Goal: Task Accomplishment & Management: Manage account settings

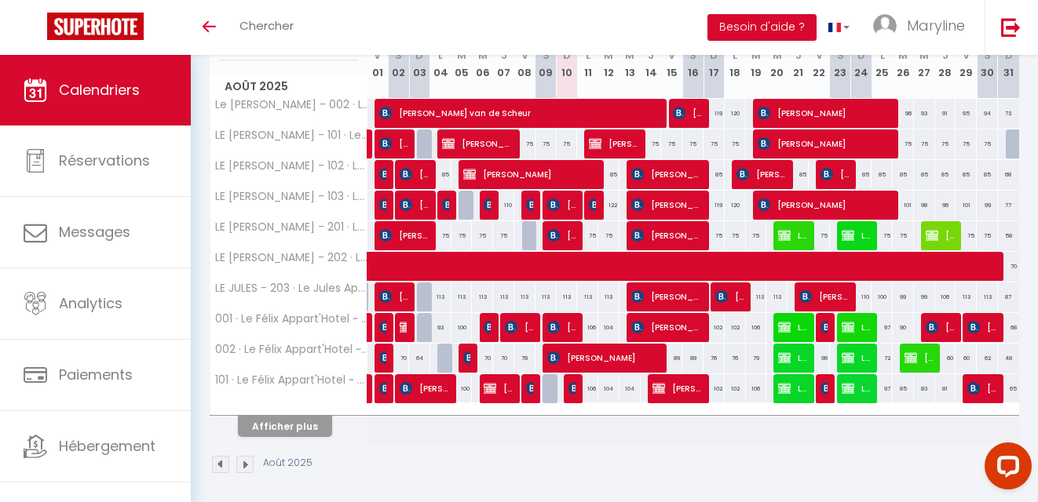
scroll to position [235, 0]
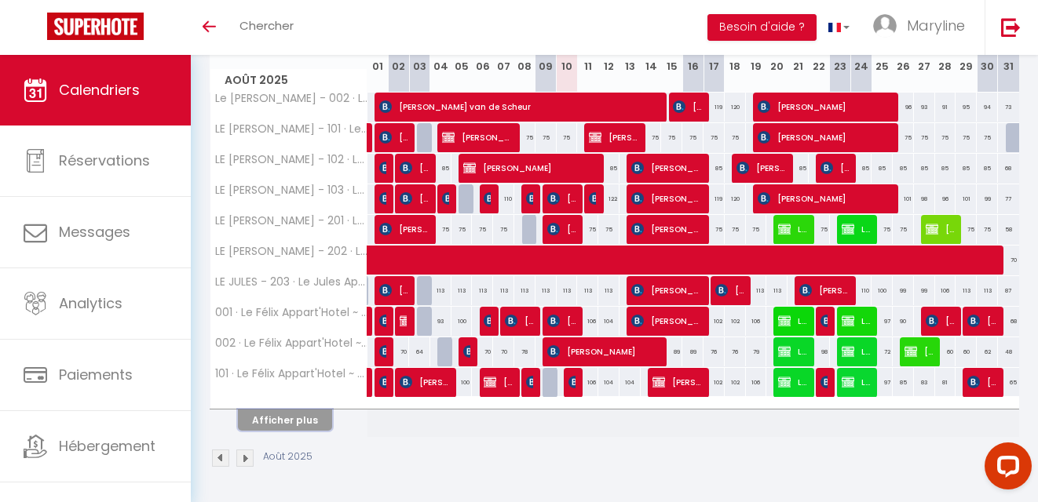
click at [300, 410] on button "Afficher plus" at bounding box center [285, 420] width 94 height 21
select select
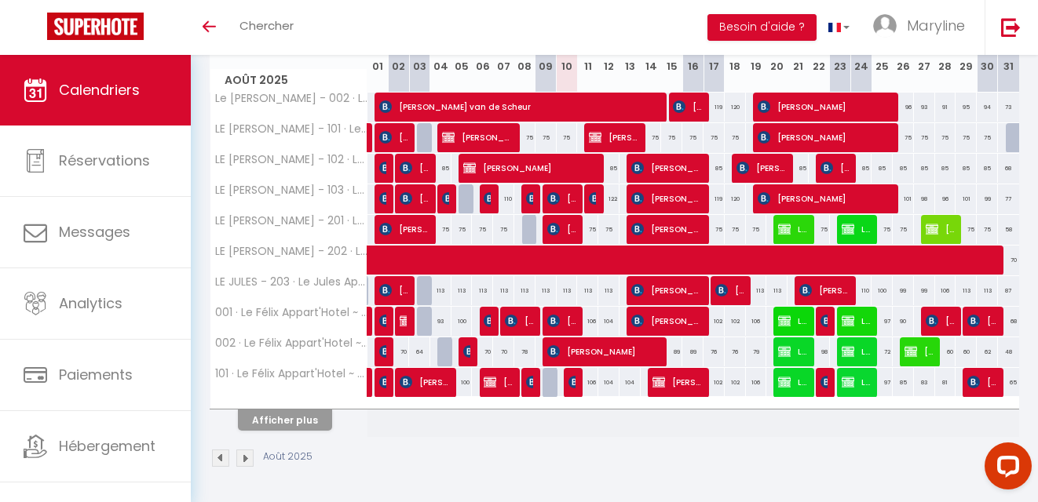
select select
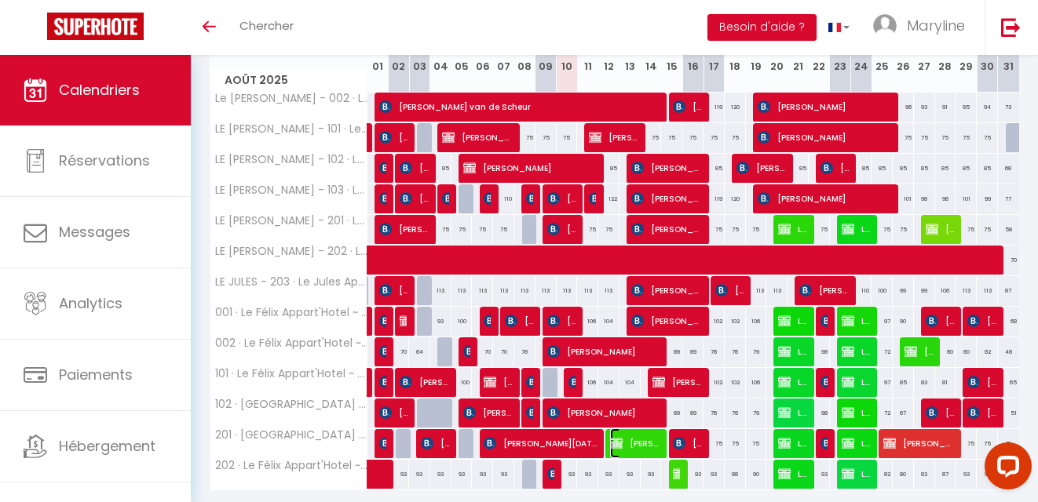
click at [631, 436] on span "[PERSON_NAME][DATE]" at bounding box center [634, 444] width 49 height 30
select select "OK"
select select "KO"
select select "0"
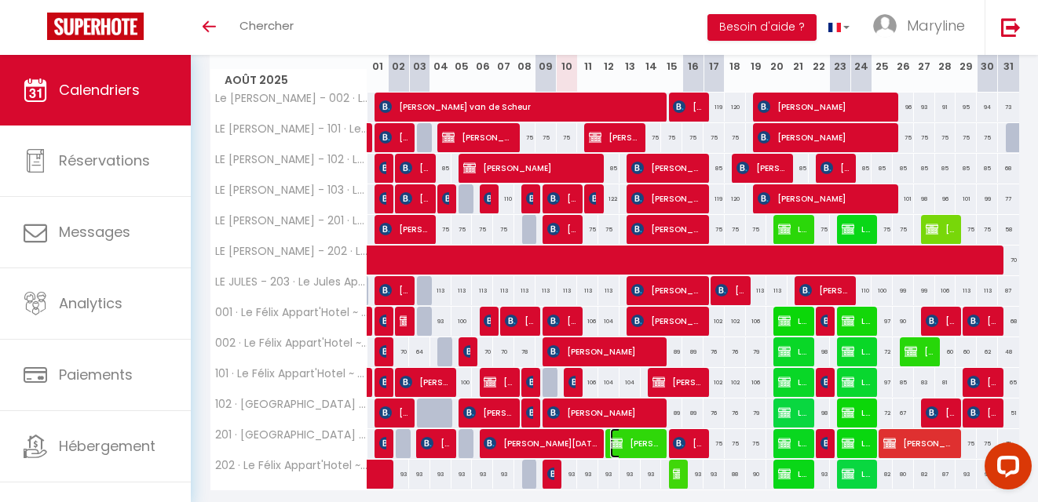
select select "1"
select select
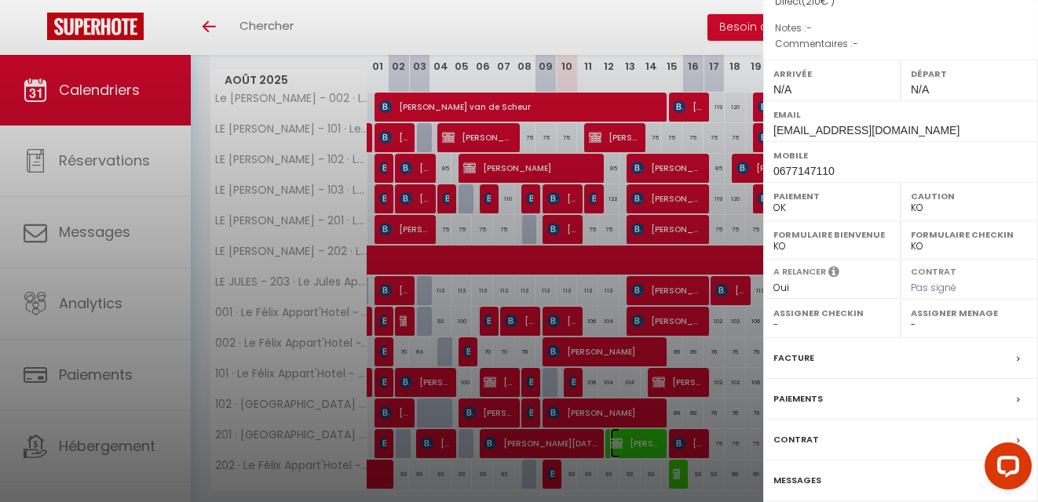
scroll to position [245, 0]
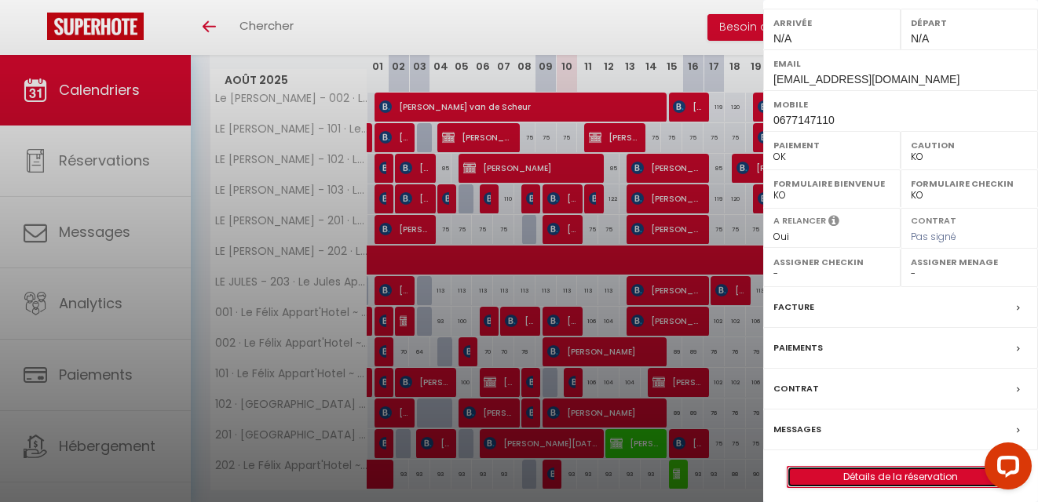
click at [929, 467] on link "Détails de la réservation" at bounding box center [900, 477] width 226 height 20
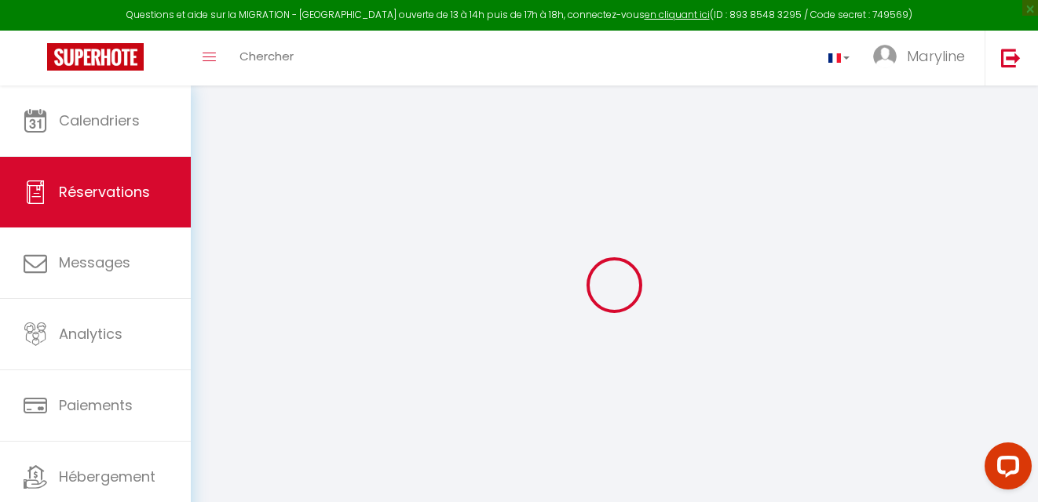
select select
checkbox input "true"
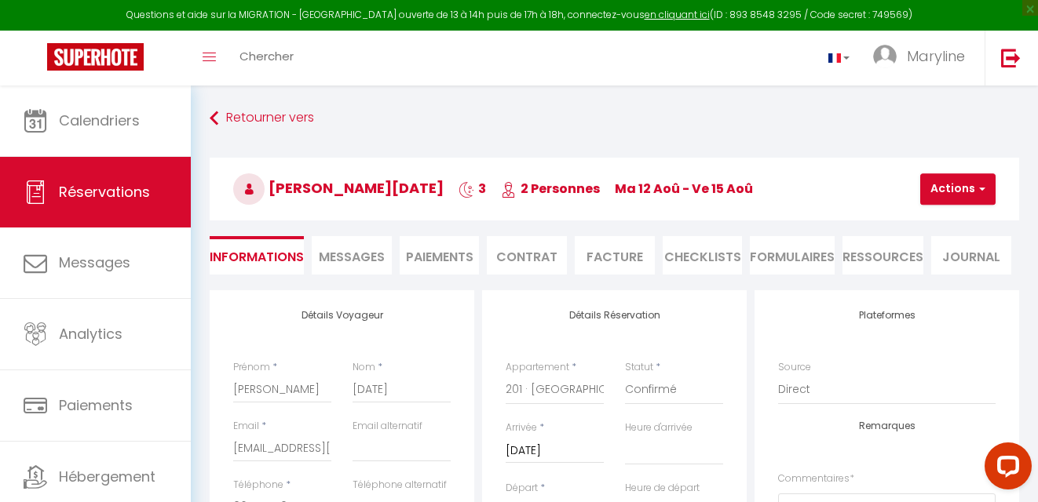
select select
checkbox input "true"
select select
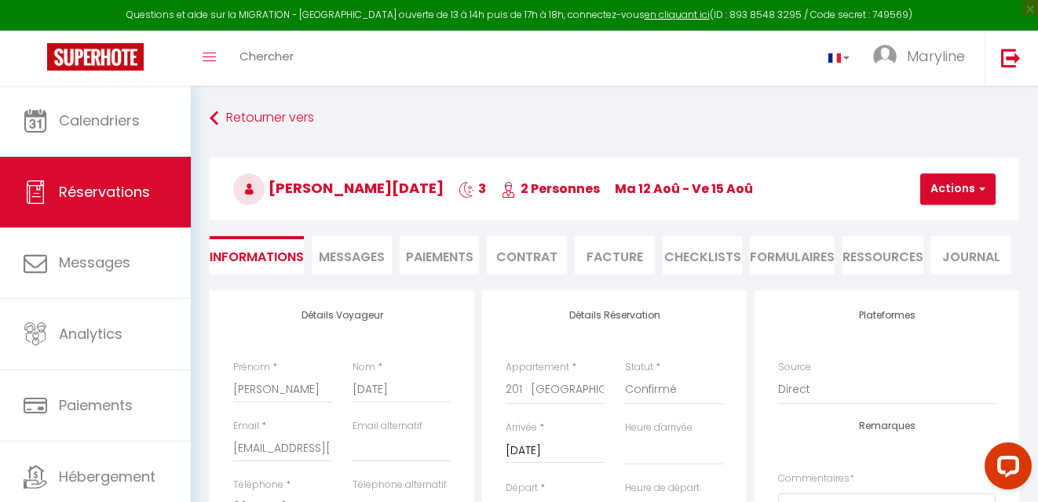
checkbox input "true"
select select
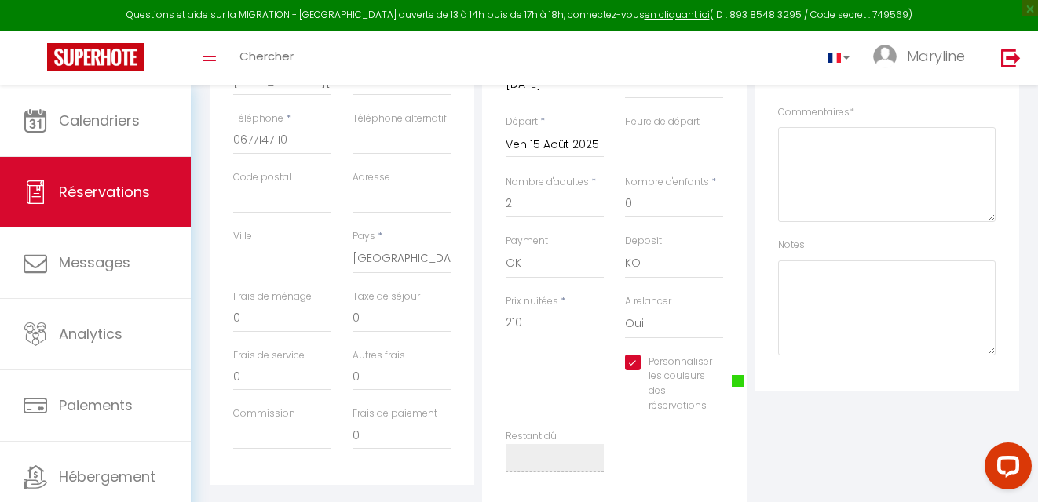
scroll to position [389, 0]
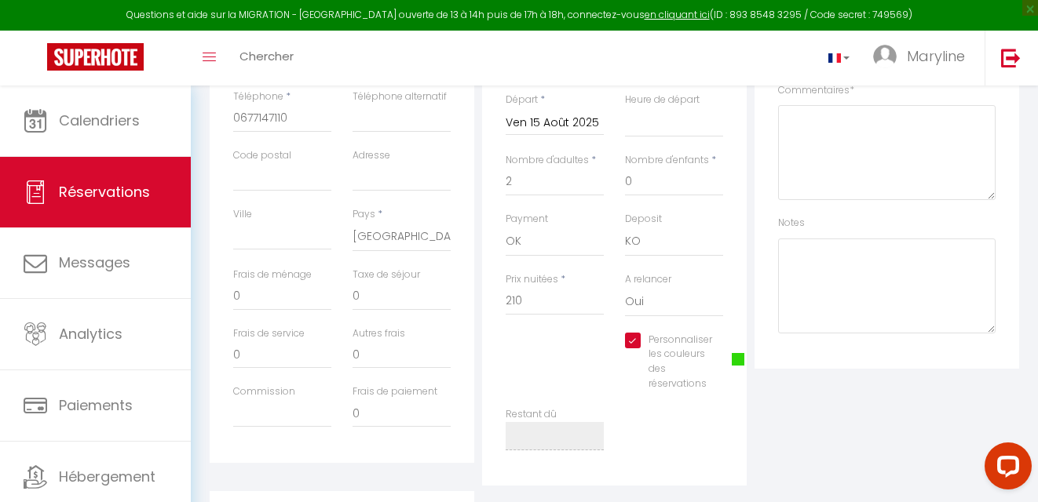
click at [738, 357] on span at bounding box center [737, 359] width 13 height 13
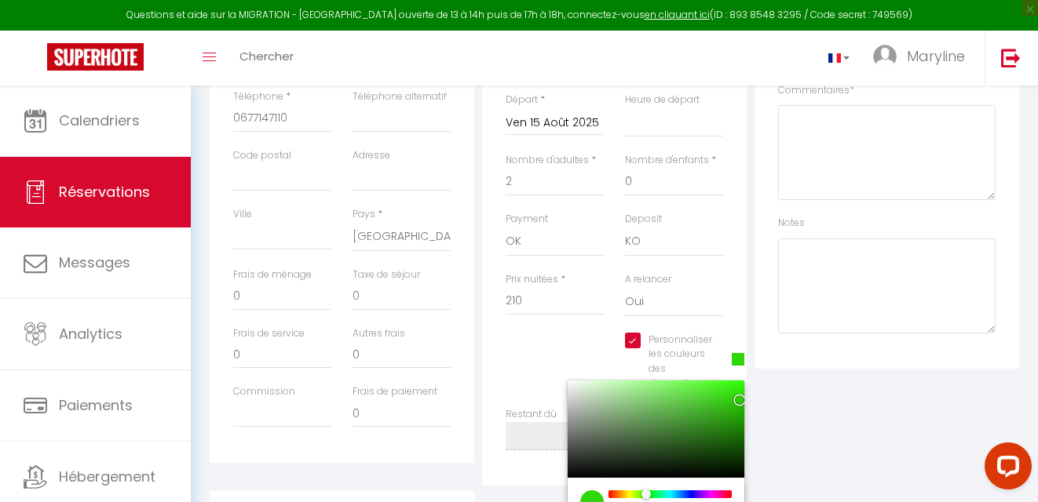
select select
checkbox input "true"
type input "#D70909"
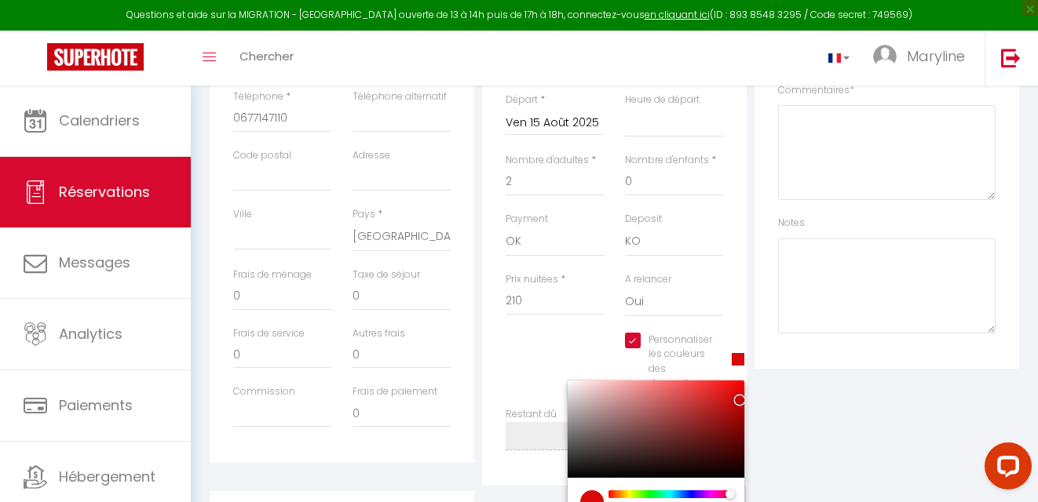
click at [610, 493] on div at bounding box center [670, 495] width 120 height 8
click at [734, 386] on div at bounding box center [655, 429] width 177 height 97
select select
checkbox input "true"
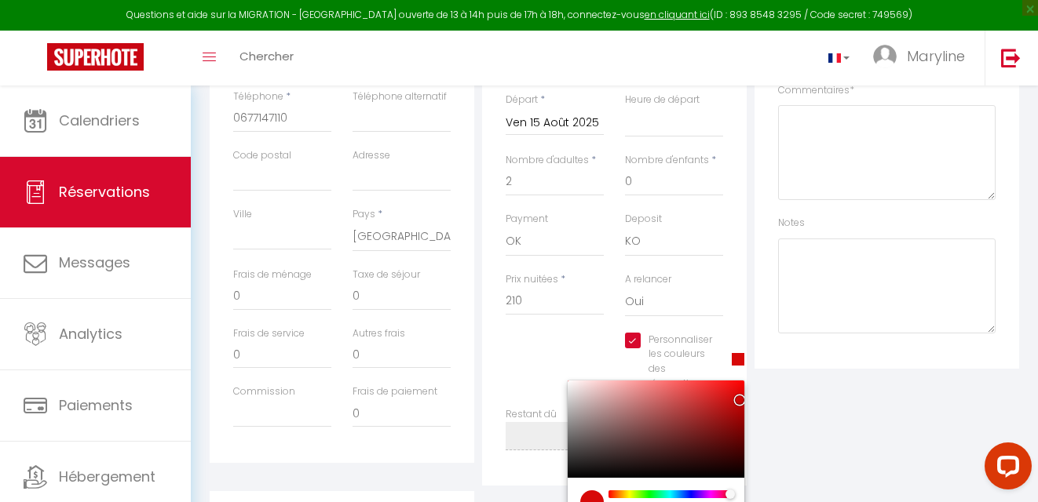
type input "#F10C0C"
click at [738, 436] on div at bounding box center [655, 429] width 177 height 97
select select
checkbox input "true"
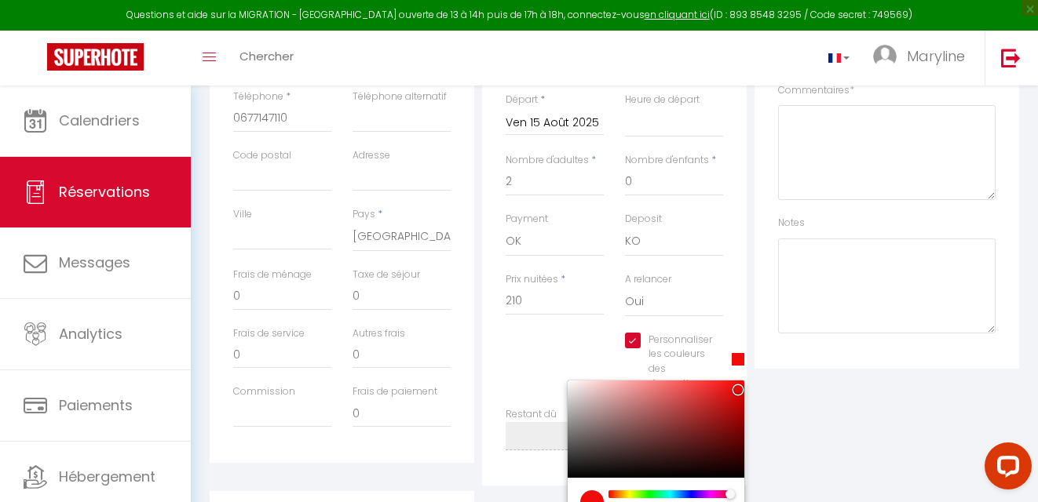
type input "#700303"
click at [739, 407] on div at bounding box center [655, 429] width 177 height 97
select select
checkbox input "true"
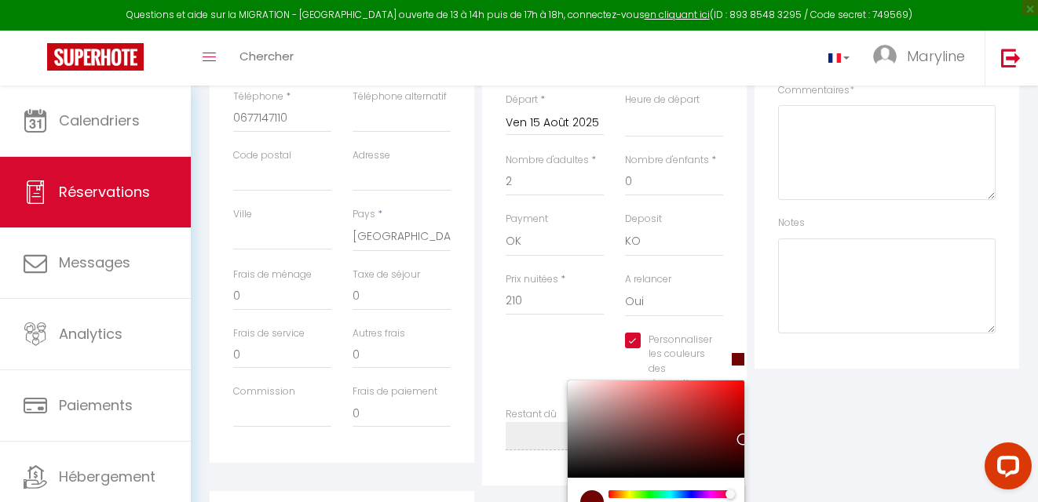
type input "#BA0404"
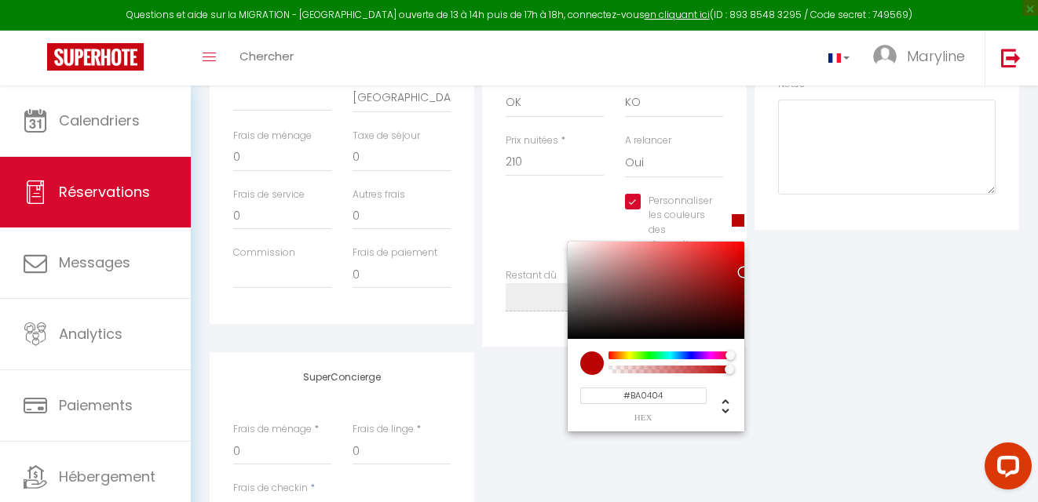
scroll to position [531, 0]
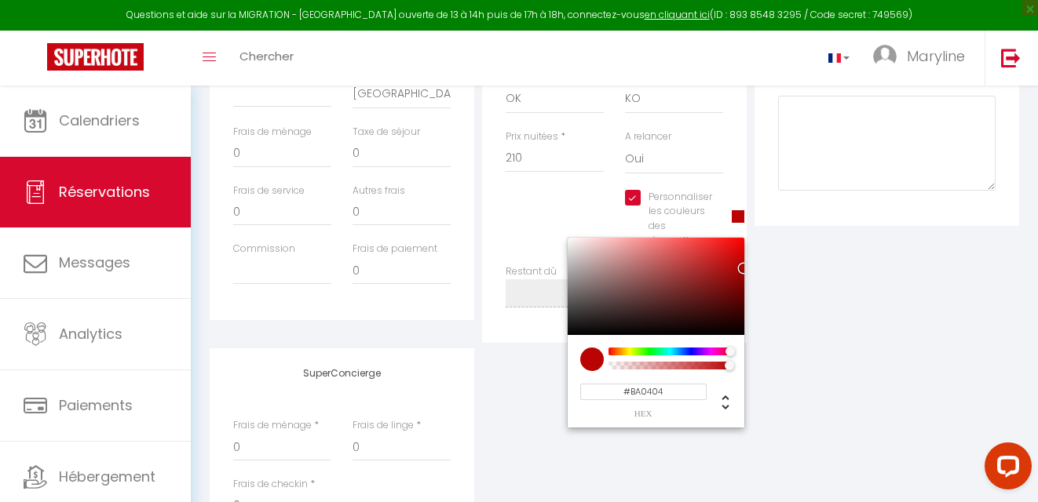
click at [835, 359] on div "SuperConcierge Frais de ménage * 0 Frais de linge * 0 Frais de checkin * 0" at bounding box center [614, 451] width 817 height 207
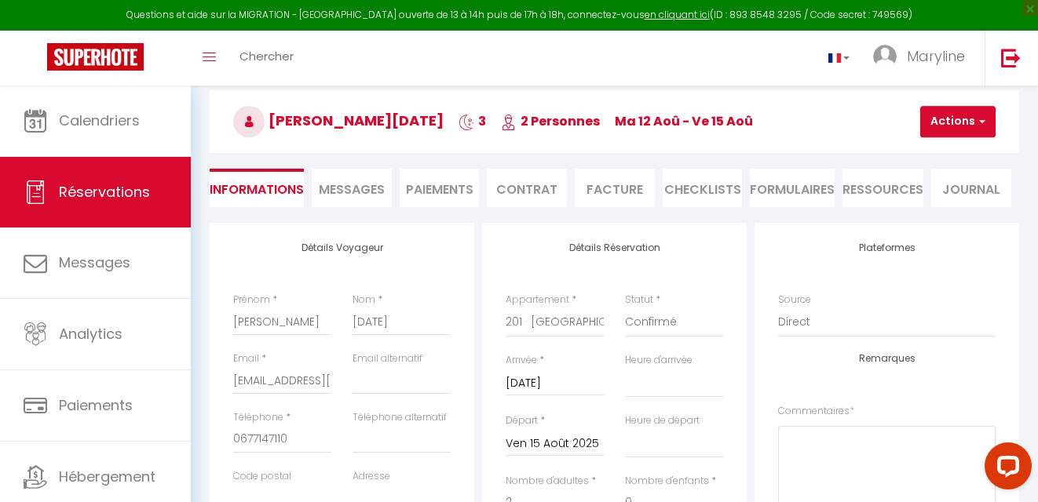
scroll to position [64, 0]
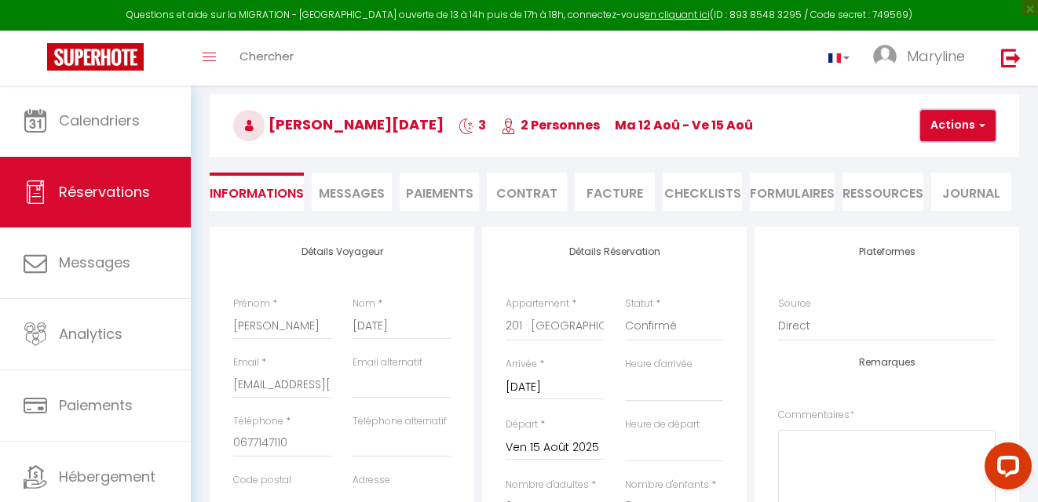
click at [939, 120] on button "Actions" at bounding box center [957, 125] width 75 height 31
click at [914, 155] on link "Enregistrer" at bounding box center [971, 160] width 124 height 20
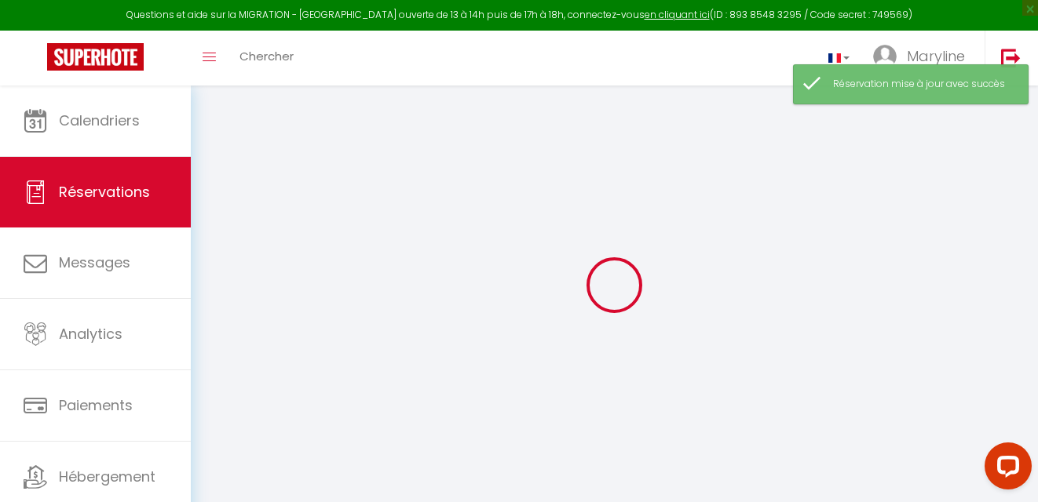
select select "all"
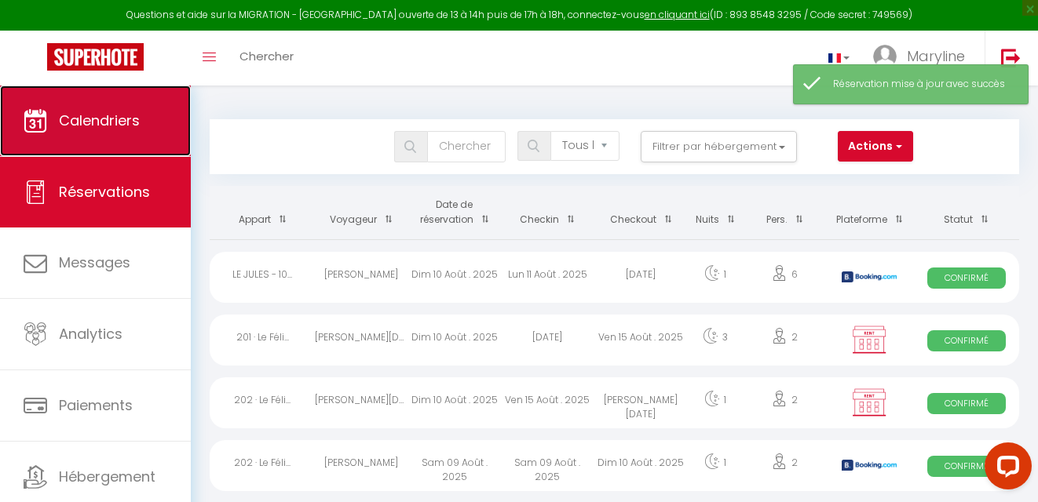
click at [96, 115] on span "Calendriers" at bounding box center [99, 121] width 81 height 20
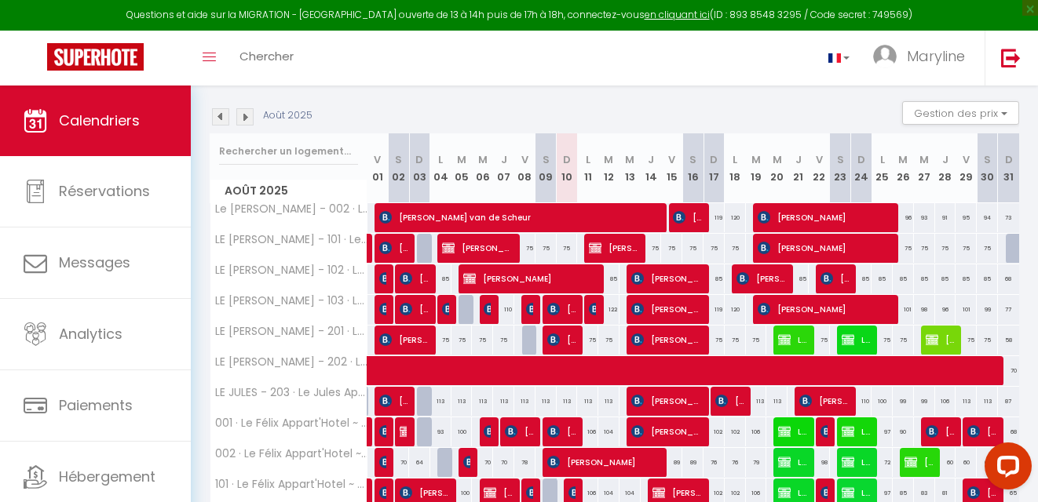
scroll to position [265, 0]
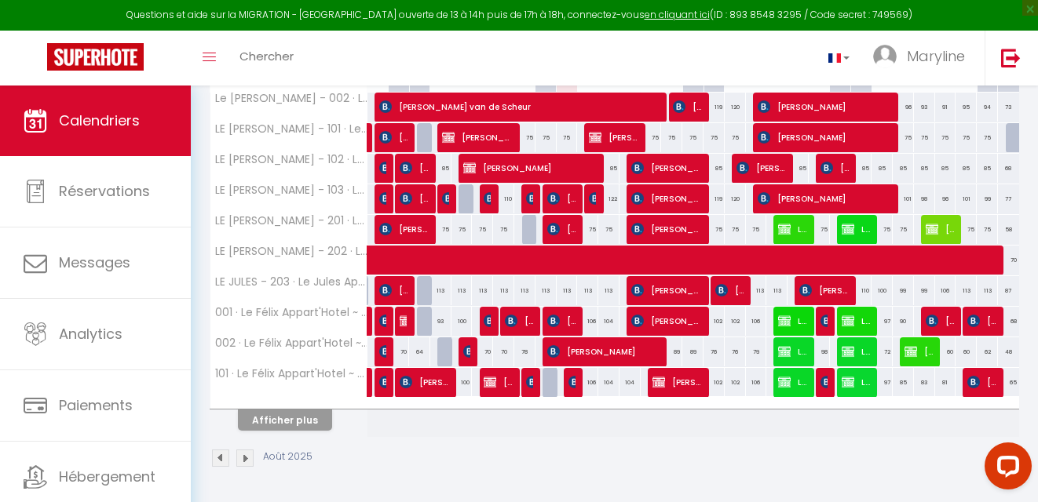
drag, startPoint x: 1044, startPoint y: 121, endPoint x: 64, endPoint y: 13, distance: 986.3
click at [308, 415] on button "Afficher plus" at bounding box center [285, 420] width 94 height 21
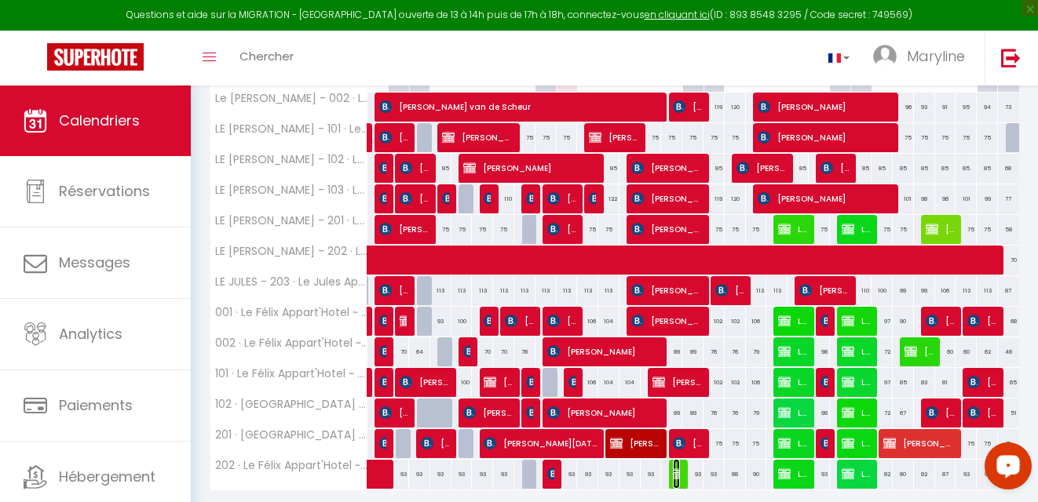
click at [677, 471] on img at bounding box center [679, 474] width 13 height 13
select select "OK"
select select "KO"
select select "0"
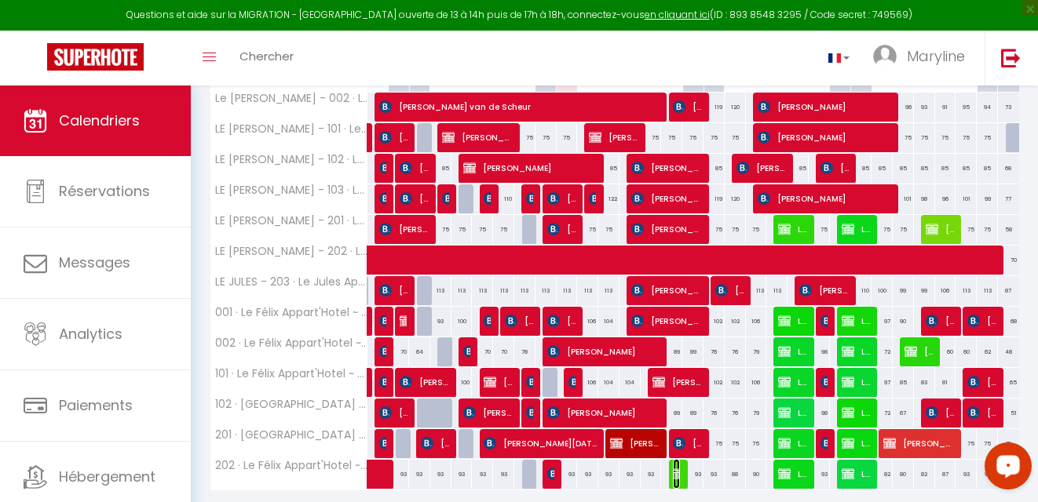
select select "1"
select select
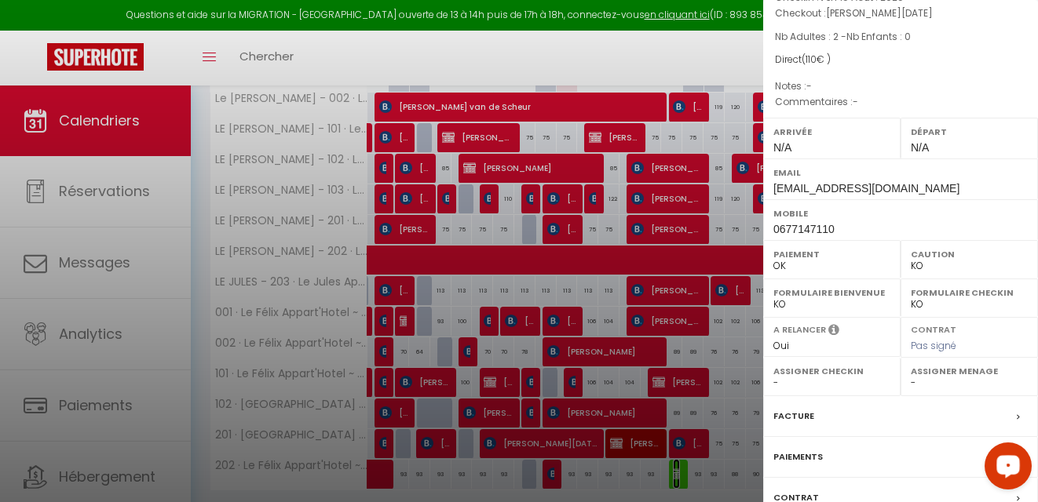
scroll to position [245, 0]
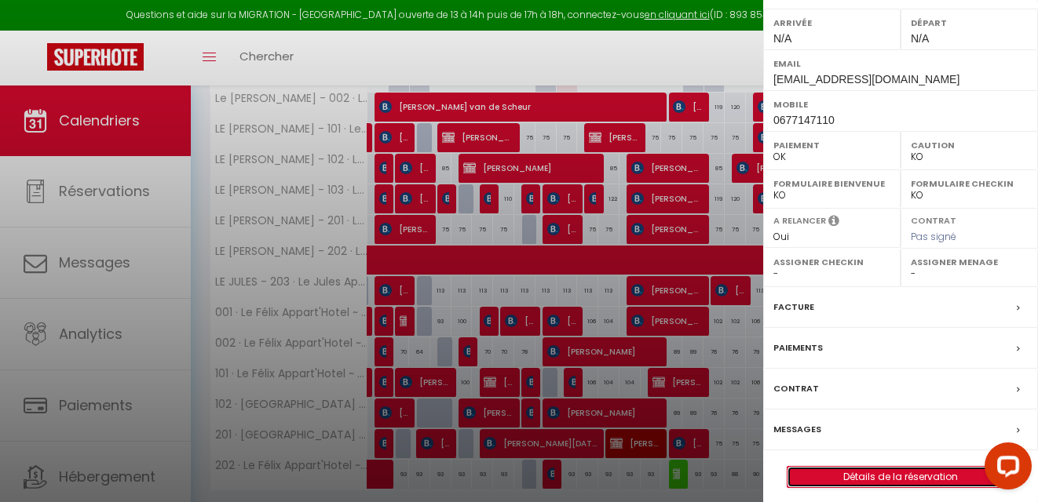
click at [841, 467] on link "Détails de la réservation" at bounding box center [900, 477] width 226 height 20
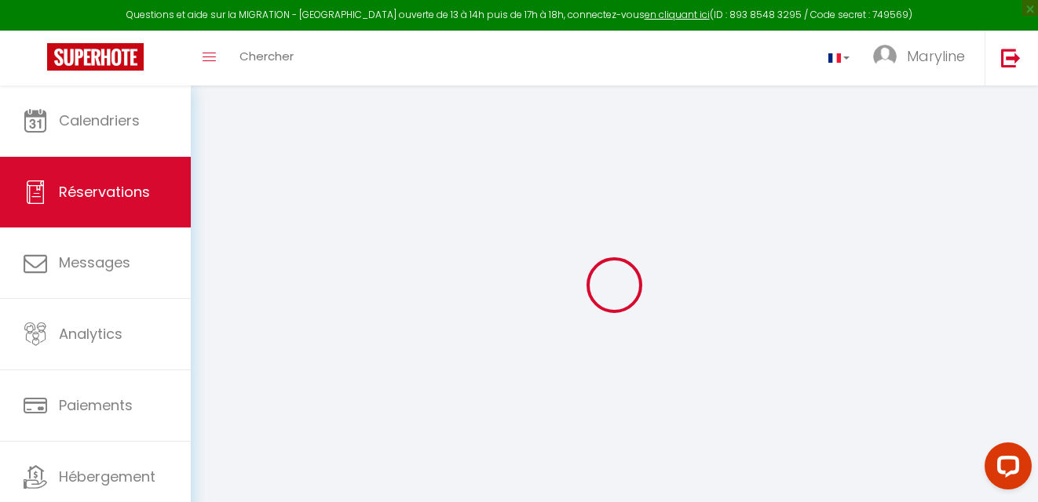
select select
checkbox input "true"
select select
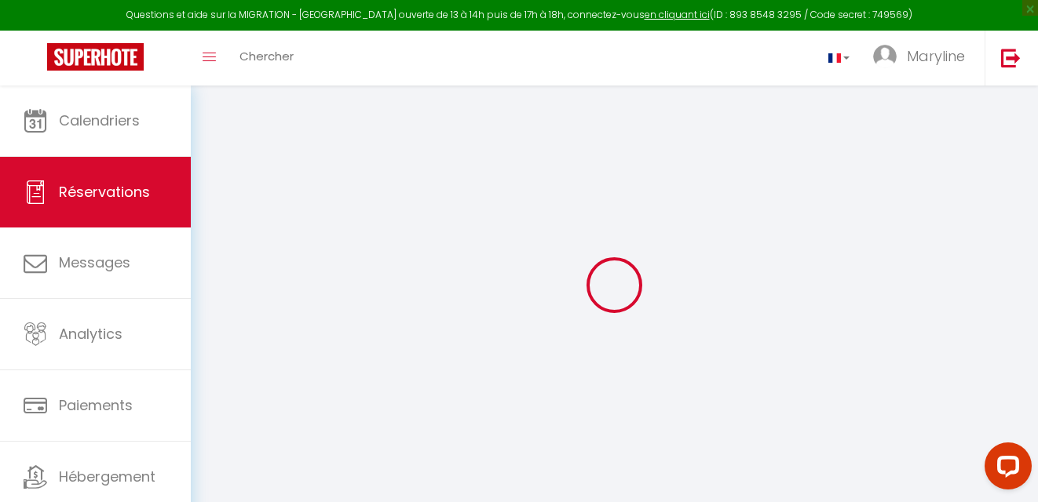
checkbox input "true"
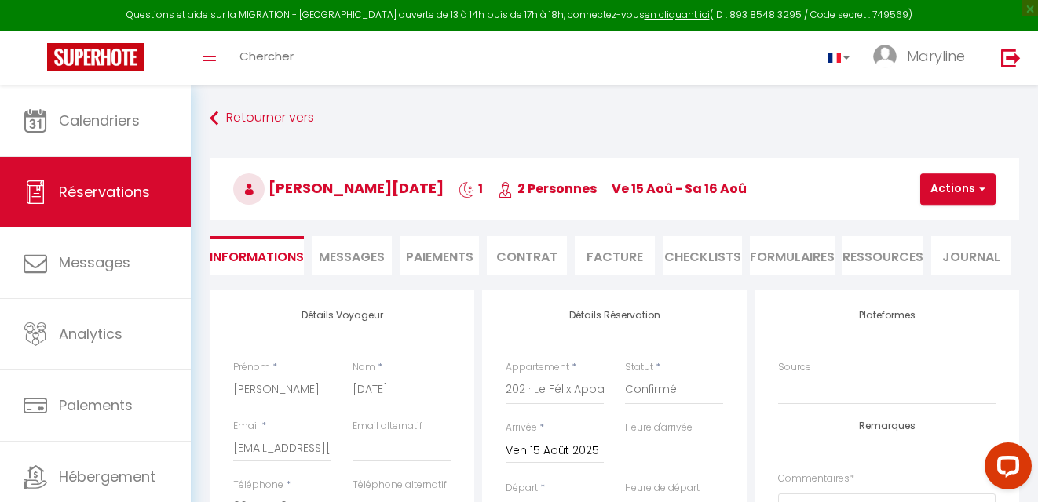
select select
checkbox input "true"
select select
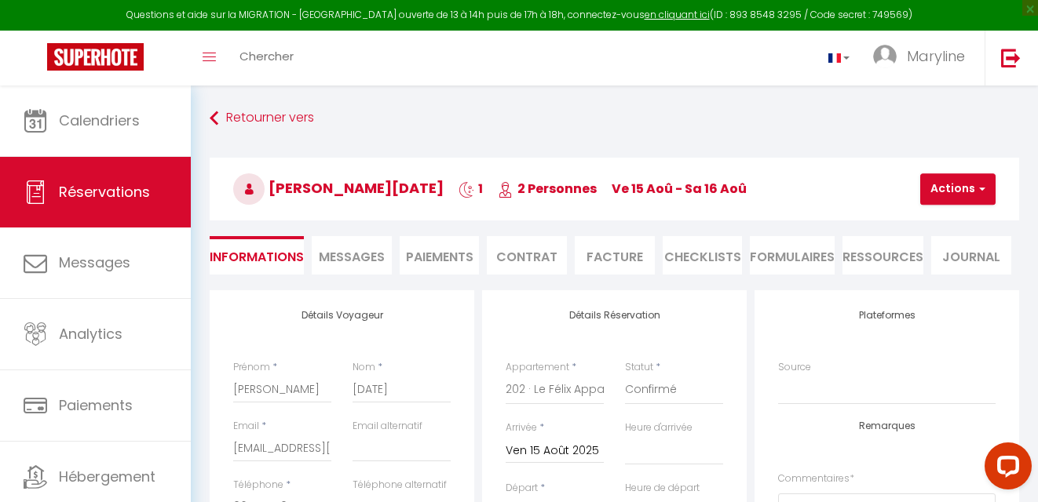
checkbox input "true"
select select
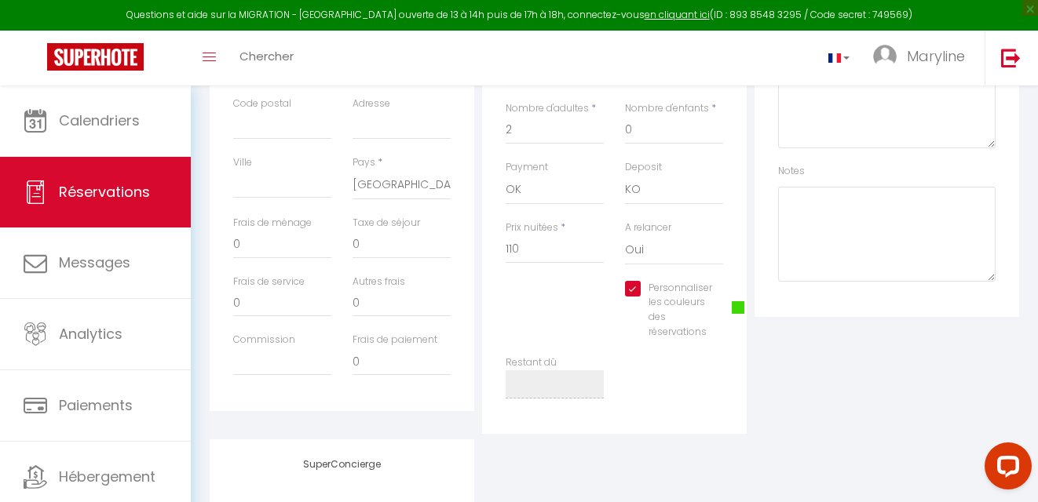
scroll to position [444, 0]
click at [732, 307] on span at bounding box center [737, 303] width 13 height 13
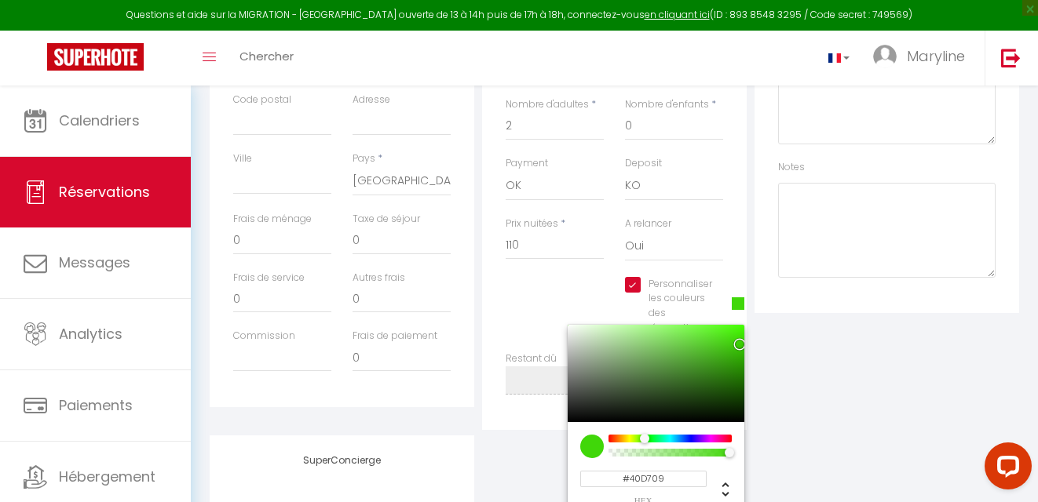
select select
checkbox input "true"
type input "#D71309"
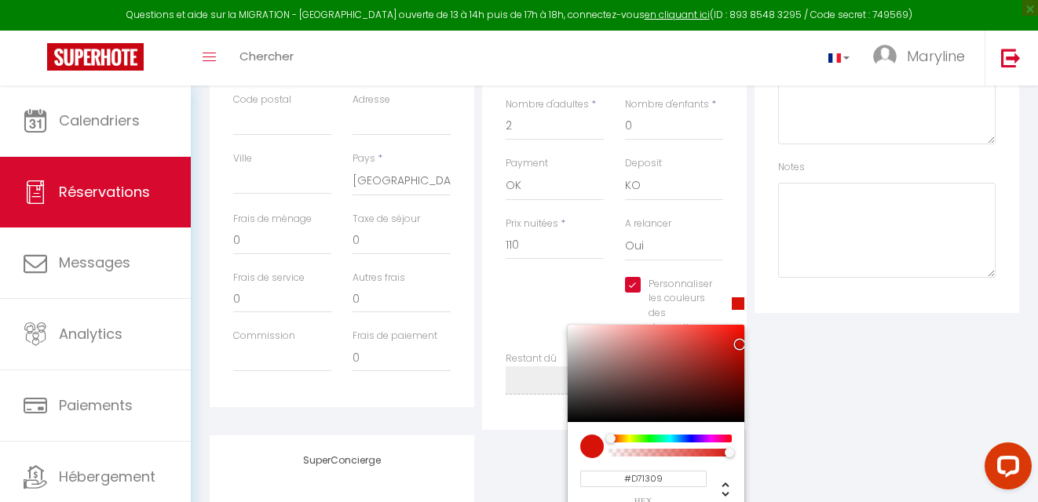
click at [610, 437] on div at bounding box center [670, 439] width 120 height 8
click at [739, 354] on div at bounding box center [655, 373] width 177 height 97
select select
checkbox input "true"
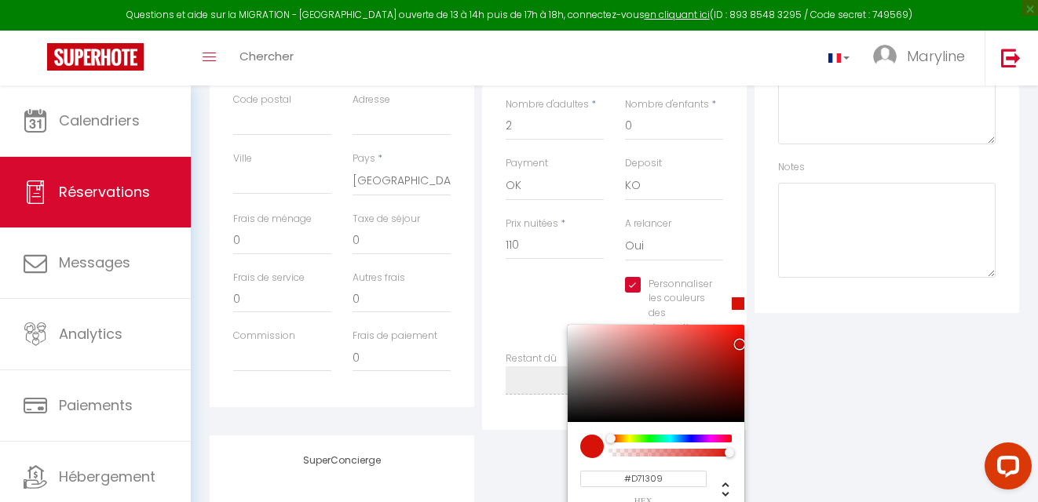
type input "#B40C04"
click at [740, 350] on div at bounding box center [655, 373] width 177 height 97
select select
checkbox input "true"
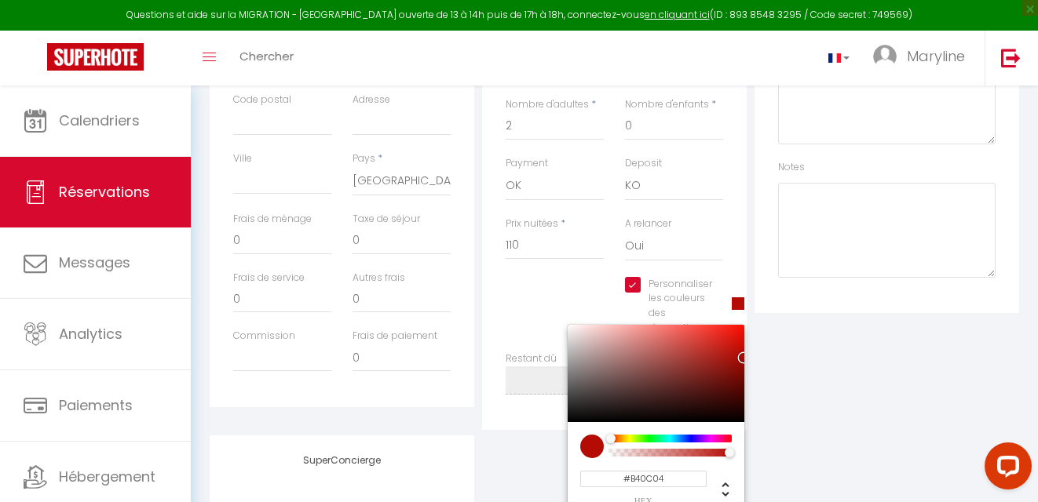
type input "#BE0B02"
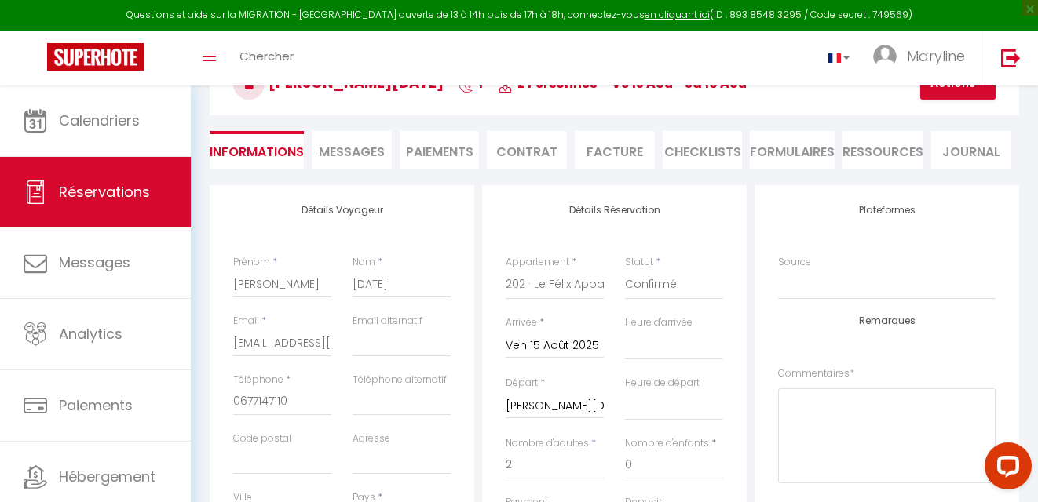
scroll to position [57, 0]
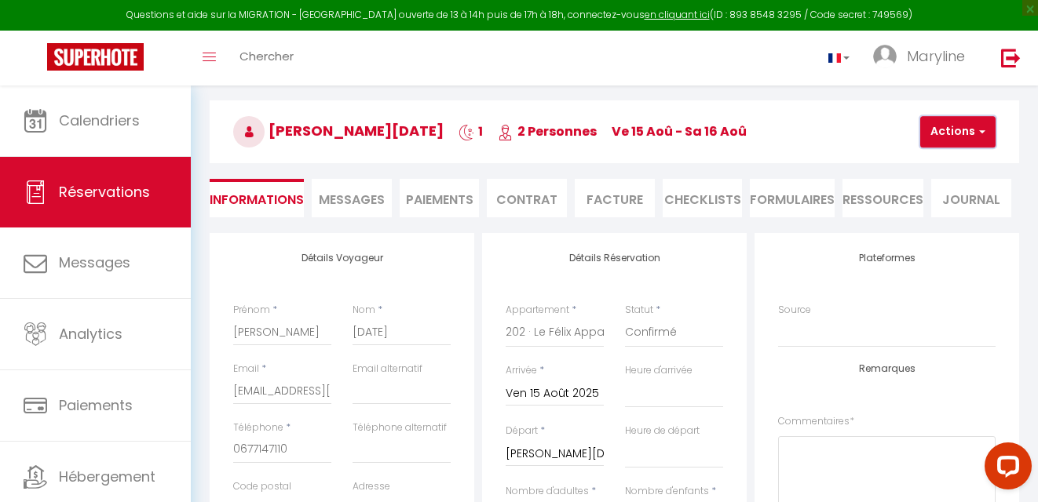
click at [932, 123] on button "Actions" at bounding box center [957, 131] width 75 height 31
click at [915, 159] on link "Enregistrer" at bounding box center [971, 166] width 124 height 20
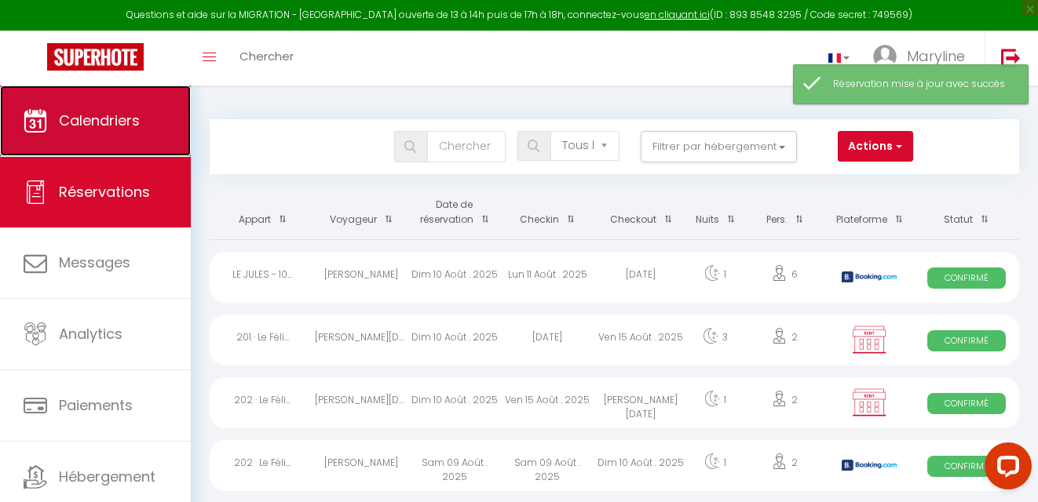
click at [79, 117] on span "Calendriers" at bounding box center [99, 121] width 81 height 20
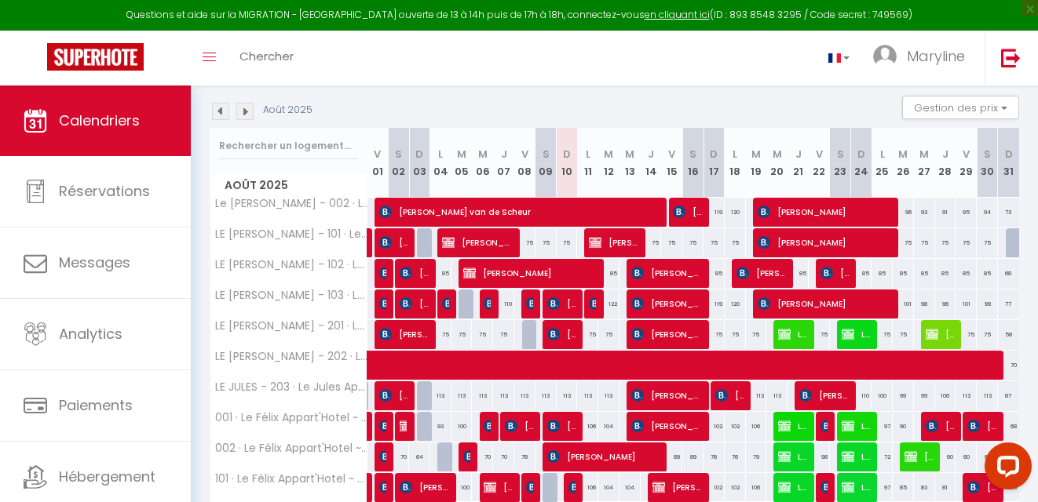
scroll to position [265, 0]
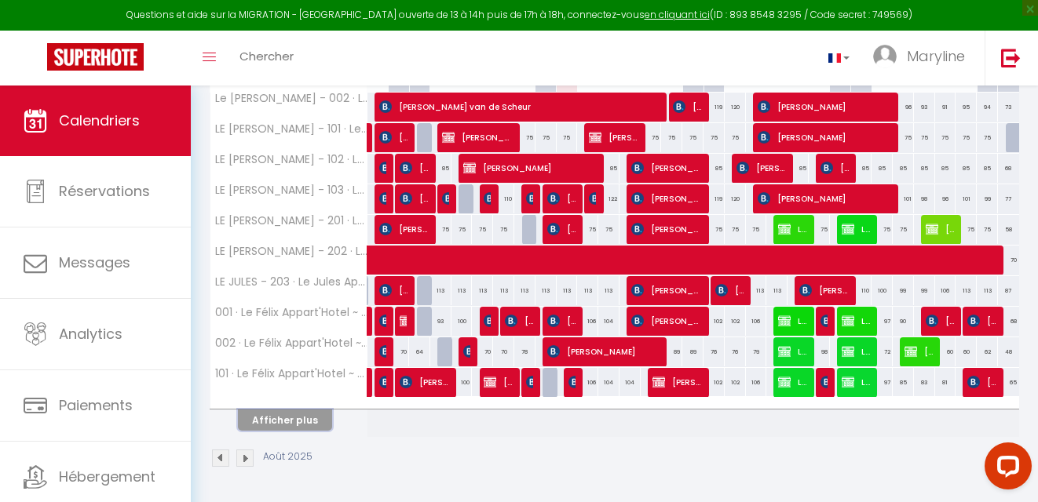
click at [270, 413] on button "Afficher plus" at bounding box center [285, 420] width 94 height 21
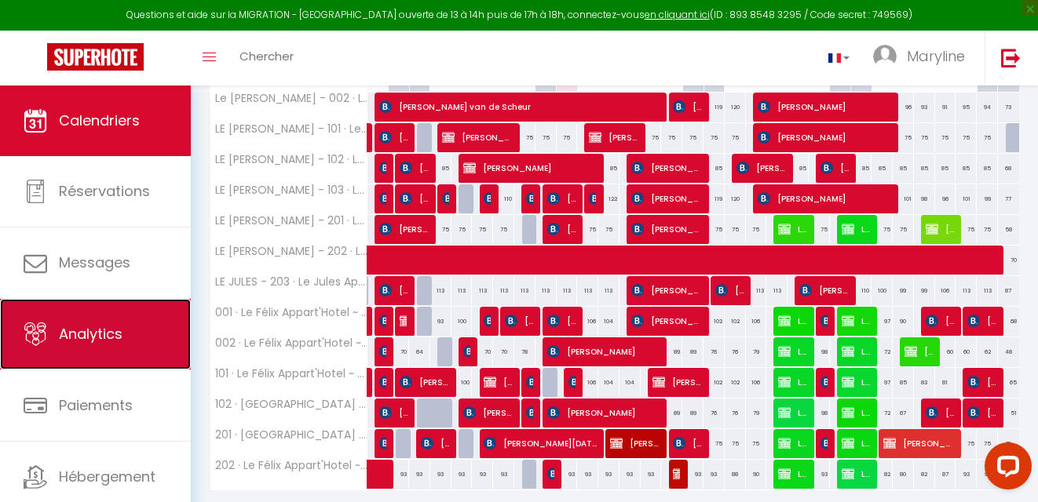
click at [89, 342] on span "Analytics" at bounding box center [91, 334] width 64 height 20
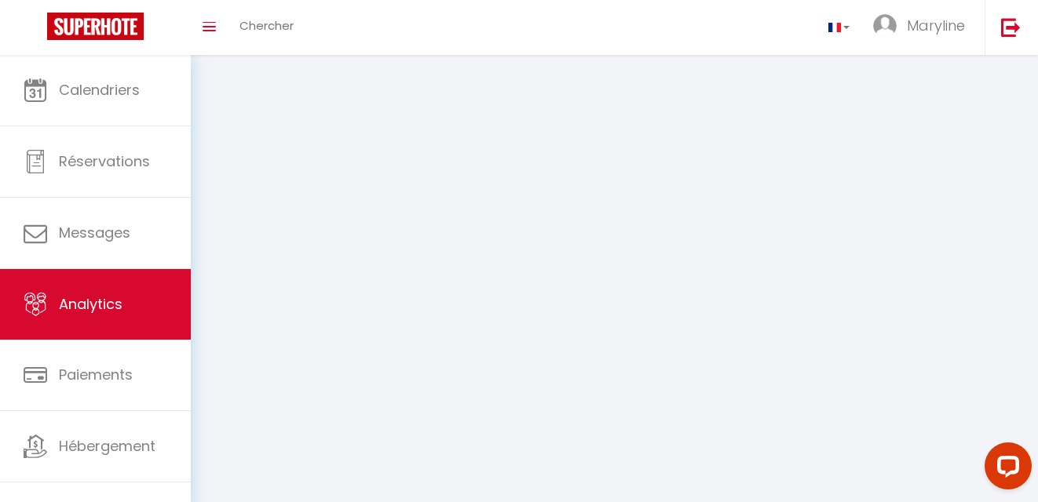
select select "2025"
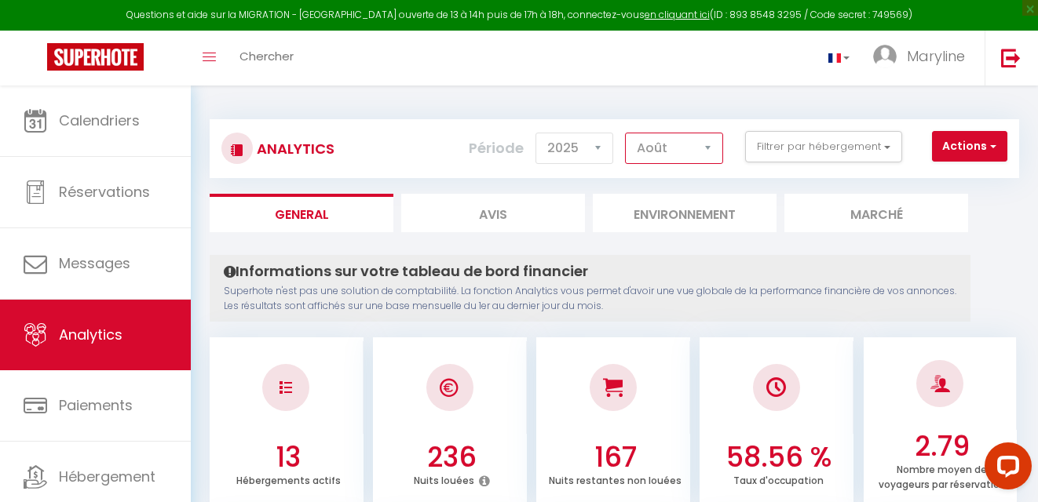
click at [625, 148] on select "[PERSON_NAME] Mars Avril Mai Juin Juillet Août Septembre Octobre Novembre Décem…" at bounding box center [674, 148] width 98 height 31
click at [625, 133] on select "[PERSON_NAME] Mars Avril Mai Juin Juillet Août Septembre Octobre Novembre Décem…" at bounding box center [674, 148] width 98 height 31
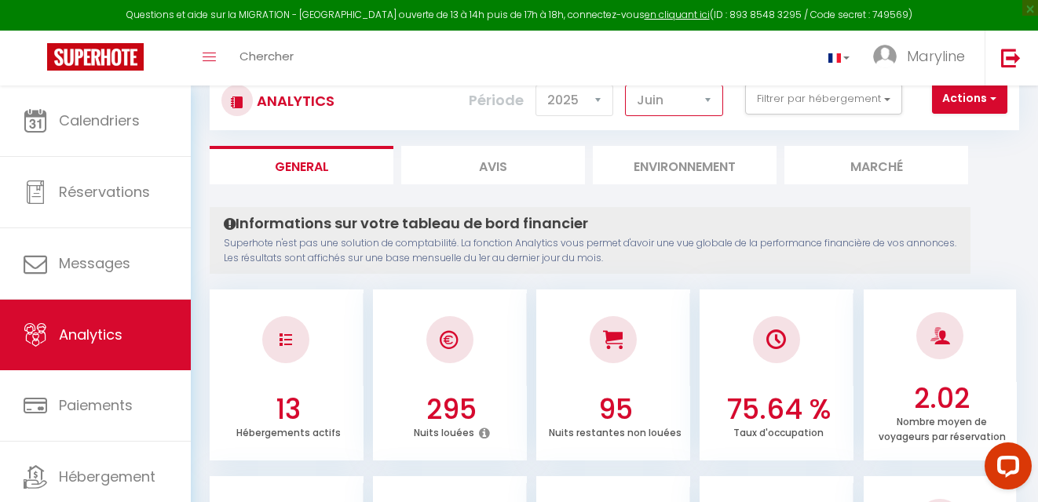
scroll to position [40, 0]
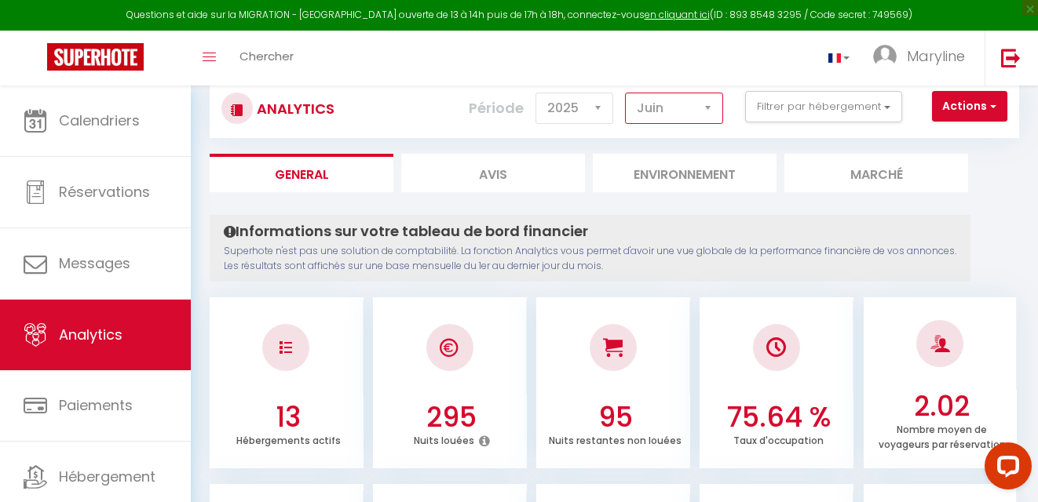
click at [655, 103] on select "[PERSON_NAME] Mars Avril Mai Juin Juillet Août Septembre Octobre Novembre Décem…" at bounding box center [674, 108] width 98 height 31
select select "8"
click at [625, 93] on select "[PERSON_NAME] Mars Avril Mai Juin Juillet Août Septembre Octobre Novembre Décem…" at bounding box center [674, 108] width 98 height 31
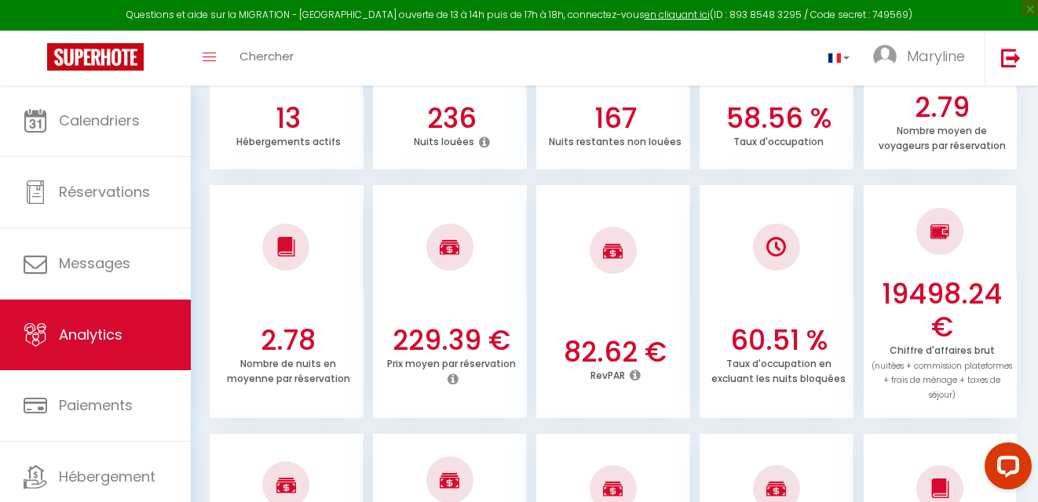
scroll to position [0, 0]
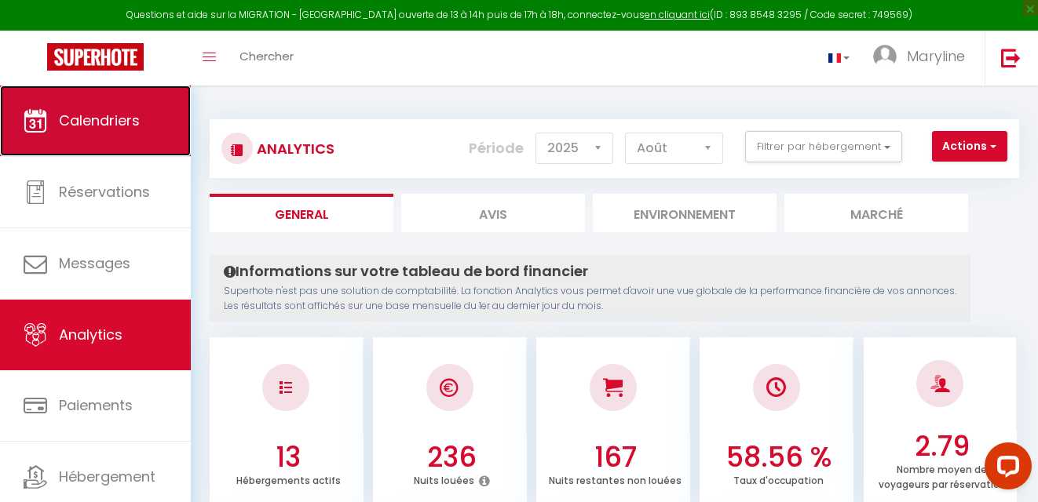
click at [90, 106] on link "Calendriers" at bounding box center [95, 121] width 191 height 71
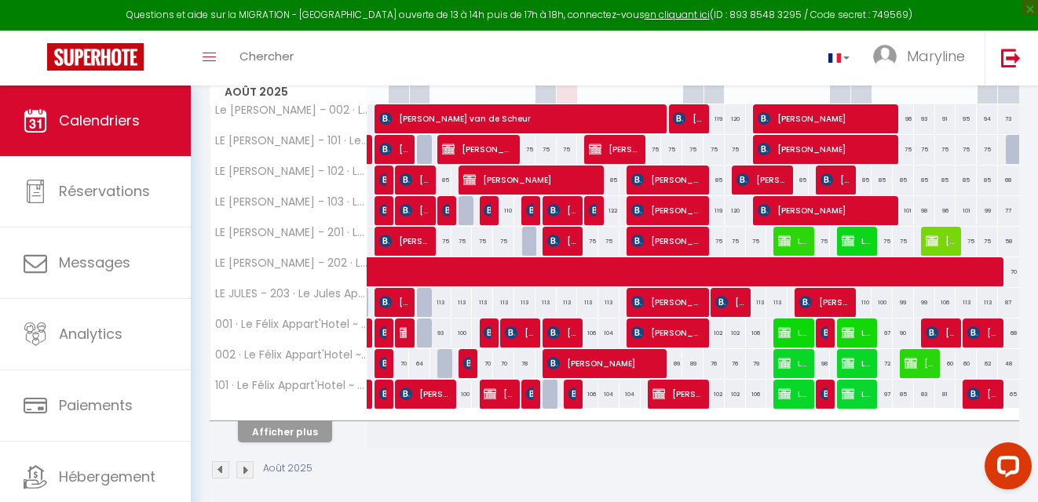
scroll to position [257, 0]
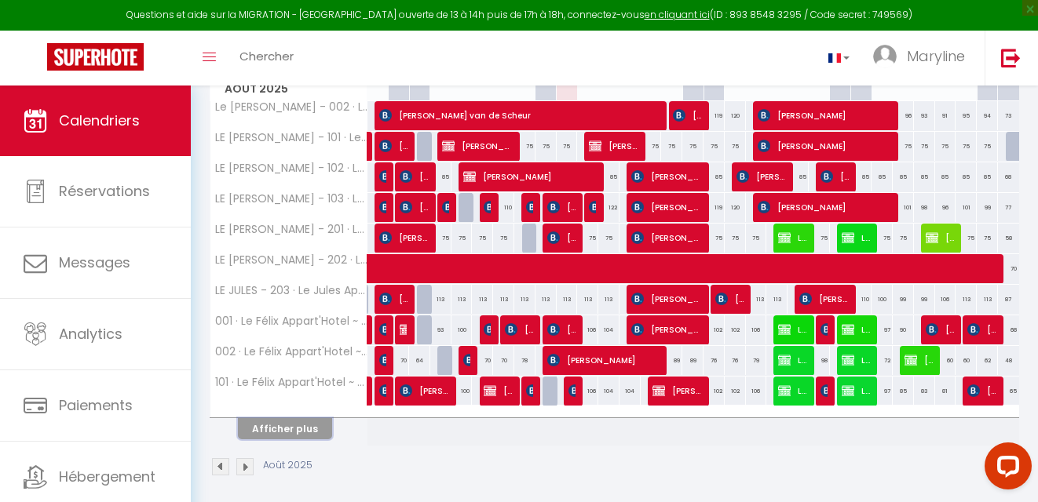
click at [308, 424] on button "Afficher plus" at bounding box center [285, 428] width 94 height 21
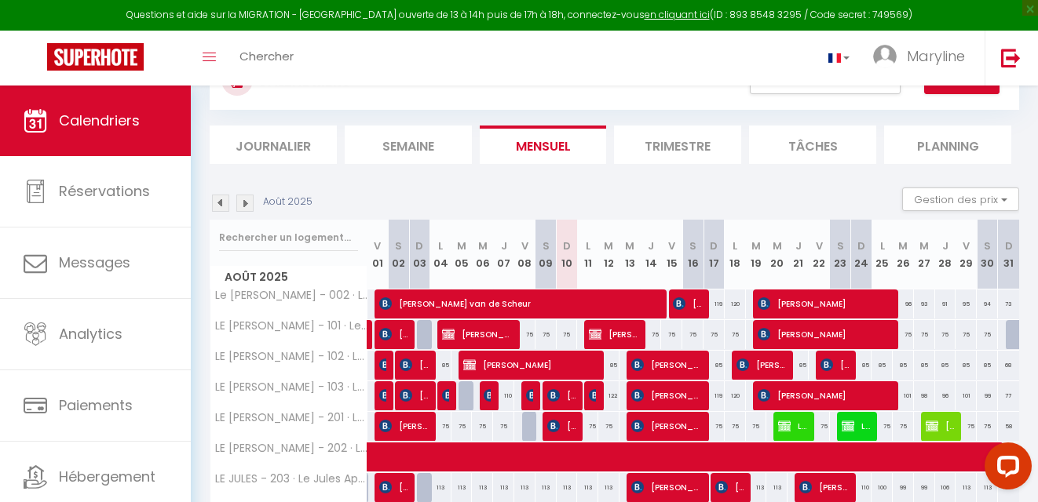
scroll to position [37, 0]
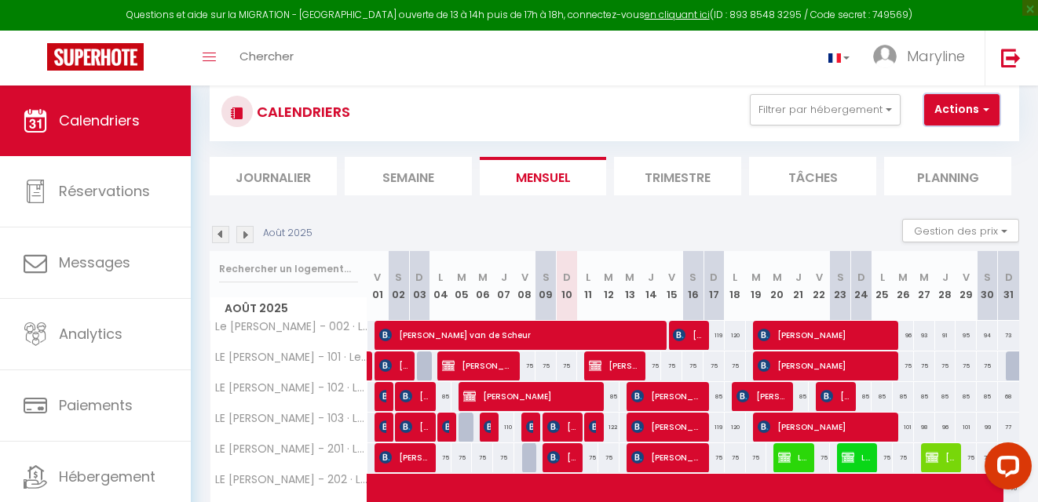
click at [937, 111] on button "Actions" at bounding box center [961, 109] width 75 height 31
click at [661, 118] on div "CALENDRIERS Filtrer par hébergement LE [PERSON_NAME]HOTEL Le [PERSON_NAME] - 00…" at bounding box center [614, 111] width 786 height 35
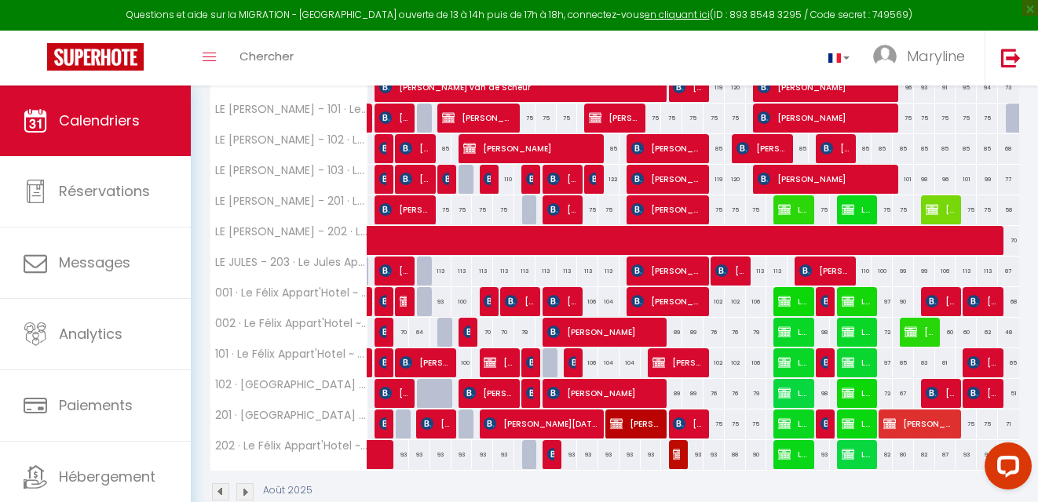
scroll to position [286, 0]
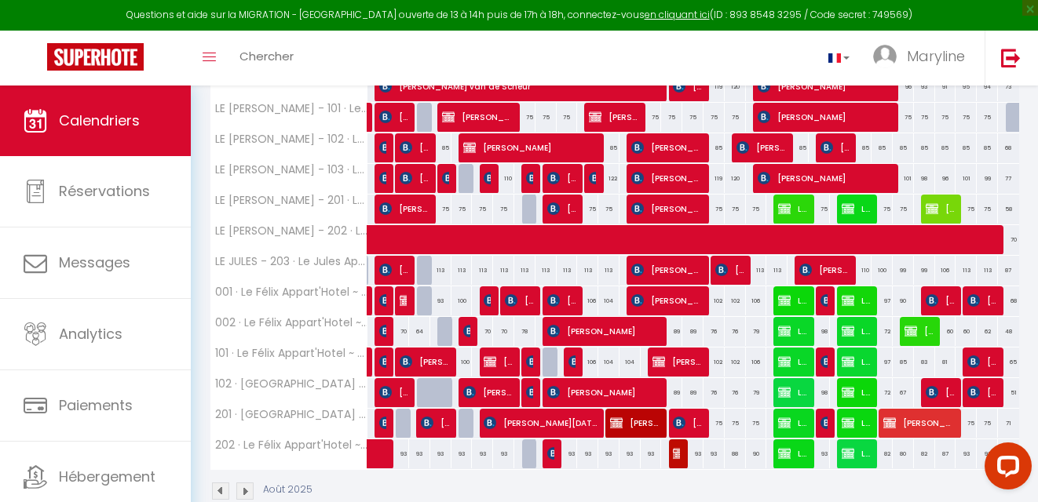
click at [664, 451] on div "93" at bounding box center [671, 454] width 22 height 29
click at [654, 451] on div "93" at bounding box center [650, 454] width 21 height 29
type input "93"
type input "[DEMOGRAPHIC_DATA][DATE]"
type input "Ven 15 Août 2025"
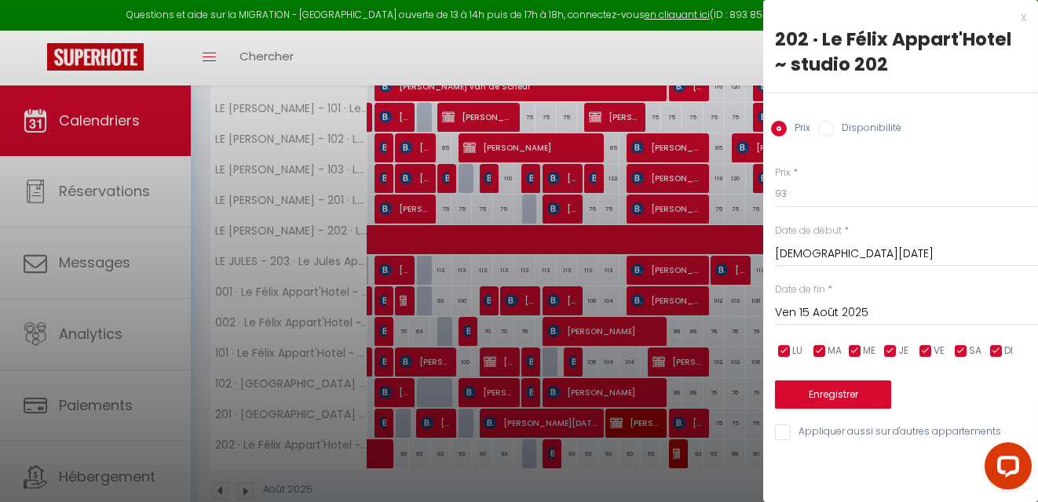
click at [903, 252] on input "[DEMOGRAPHIC_DATA][DATE]" at bounding box center [906, 254] width 263 height 20
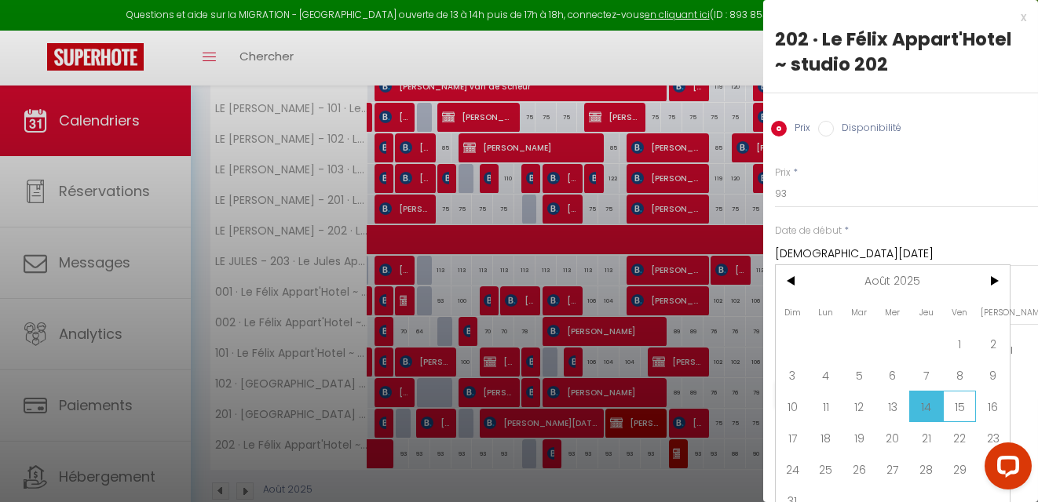
click at [963, 407] on span "15" at bounding box center [960, 406] width 34 height 31
type input "Ven 15 Août 2025"
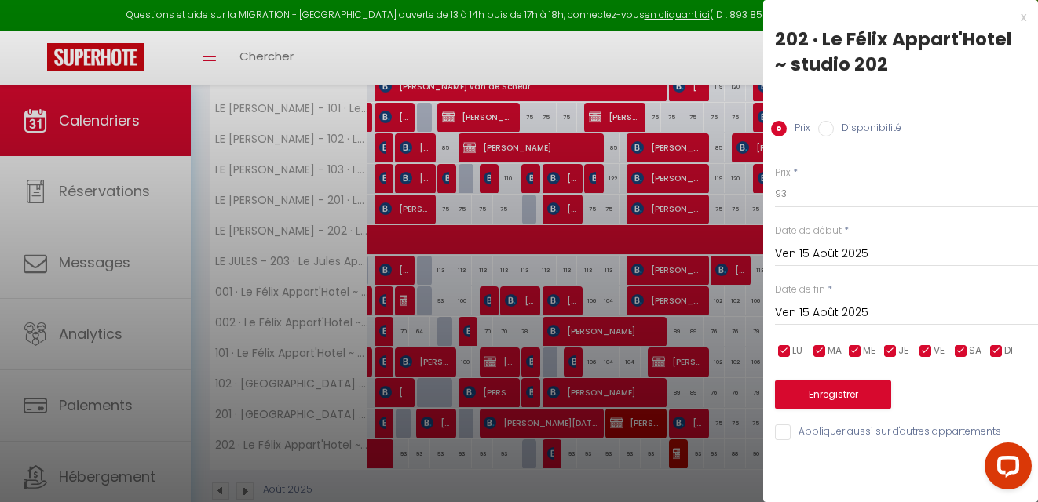
click at [925, 317] on input "Ven 15 Août 2025" at bounding box center [906, 313] width 263 height 20
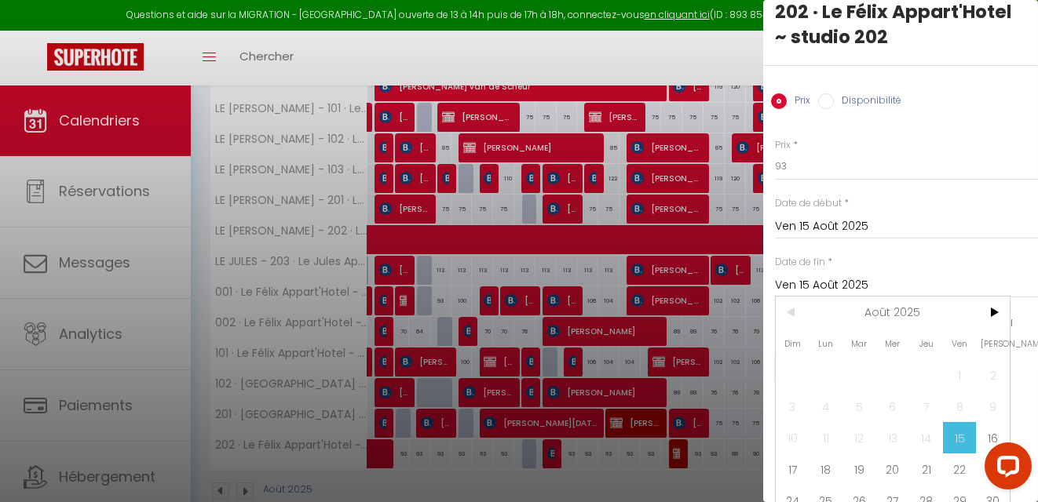
scroll to position [28, 0]
click at [996, 431] on span "16" at bounding box center [993, 436] width 34 height 31
type input "[PERSON_NAME][DATE]"
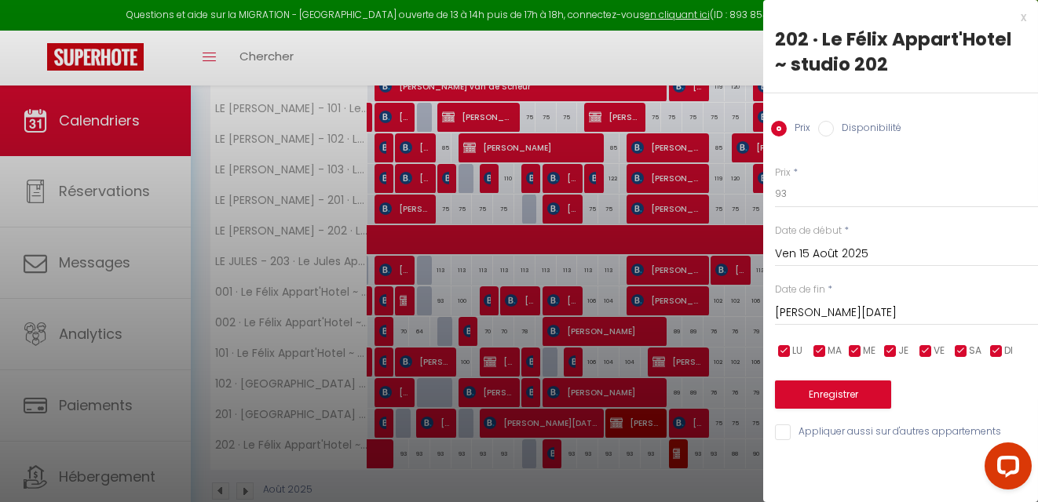
scroll to position [0, 0]
click at [825, 127] on input "Disponibilité" at bounding box center [826, 129] width 16 height 16
radio input "true"
radio input "false"
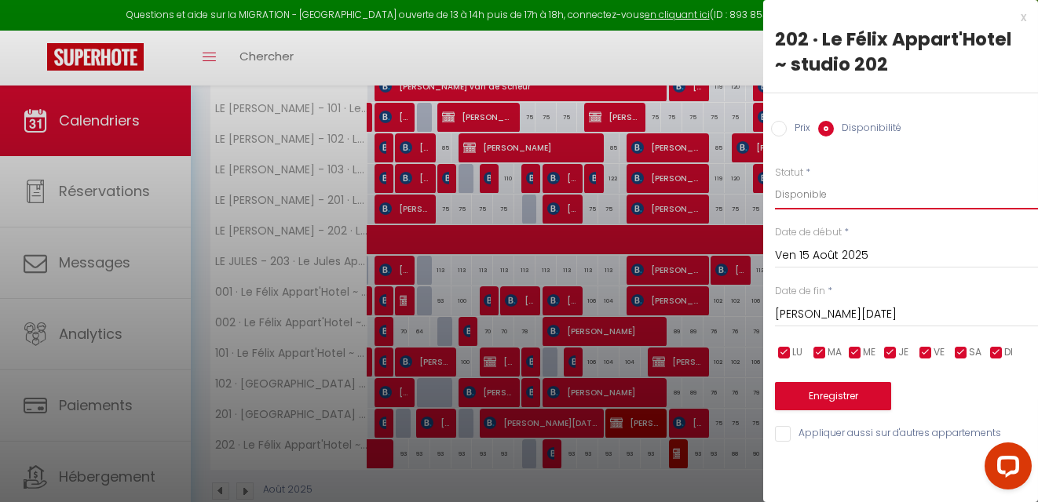
click at [859, 195] on select "Disponible Indisponible" at bounding box center [906, 195] width 263 height 30
select select "0"
click at [775, 180] on select "Disponible Indisponible" at bounding box center [906, 195] width 263 height 30
click at [857, 393] on button "Enregistrer" at bounding box center [833, 396] width 116 height 28
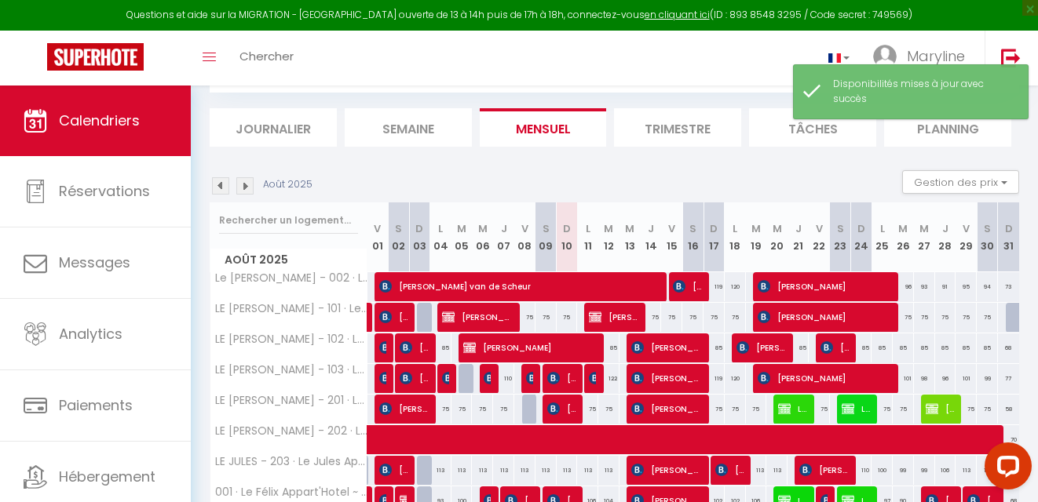
scroll to position [265, 0]
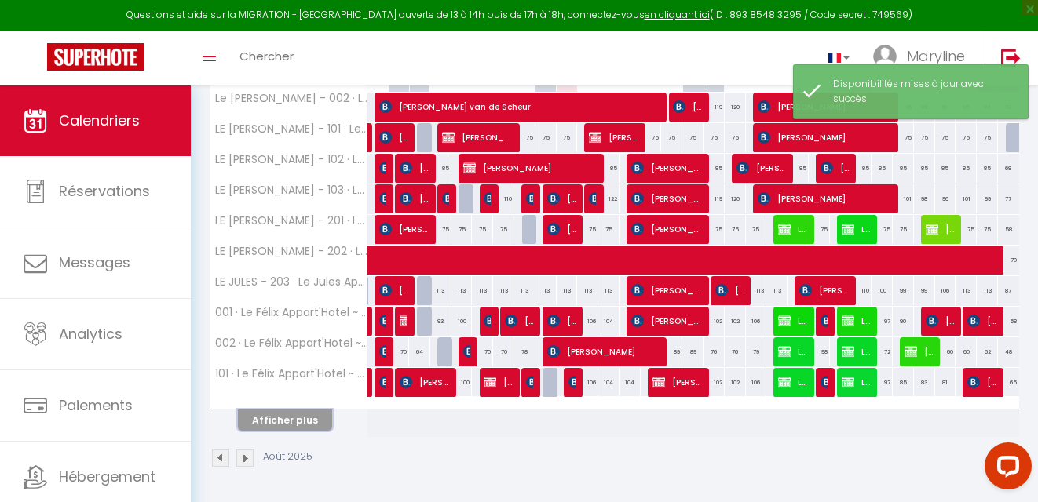
click at [317, 417] on button "Afficher plus" at bounding box center [285, 420] width 94 height 21
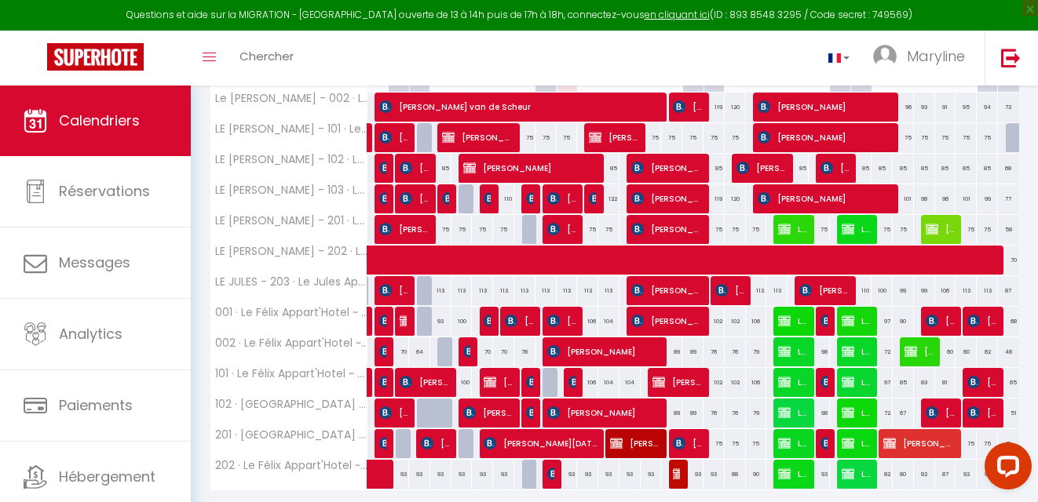
scroll to position [319, 0]
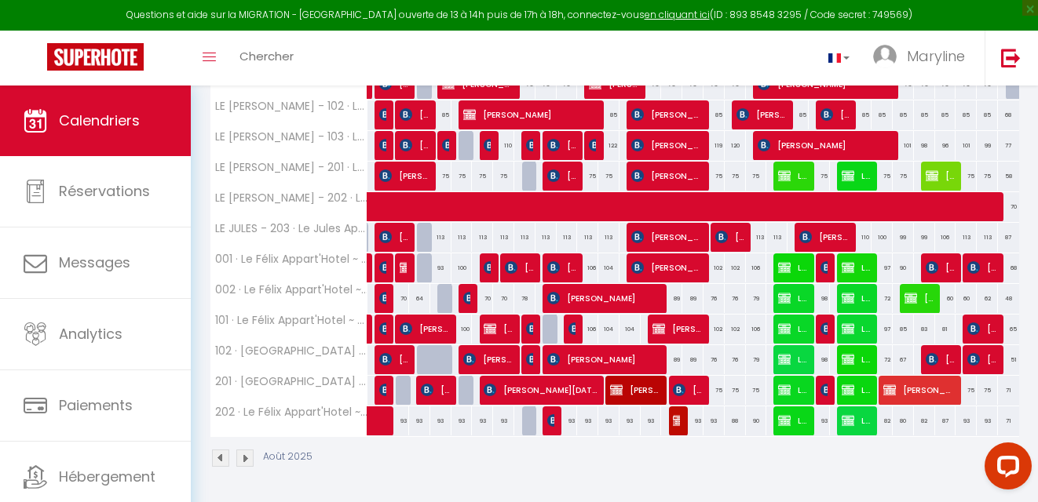
click at [662, 420] on div "93" at bounding box center [671, 421] width 22 height 29
click at [651, 420] on div "93" at bounding box center [650, 421] width 21 height 29
select select "1"
type input "[DEMOGRAPHIC_DATA][DATE]"
type input "Ven 15 Août 2025"
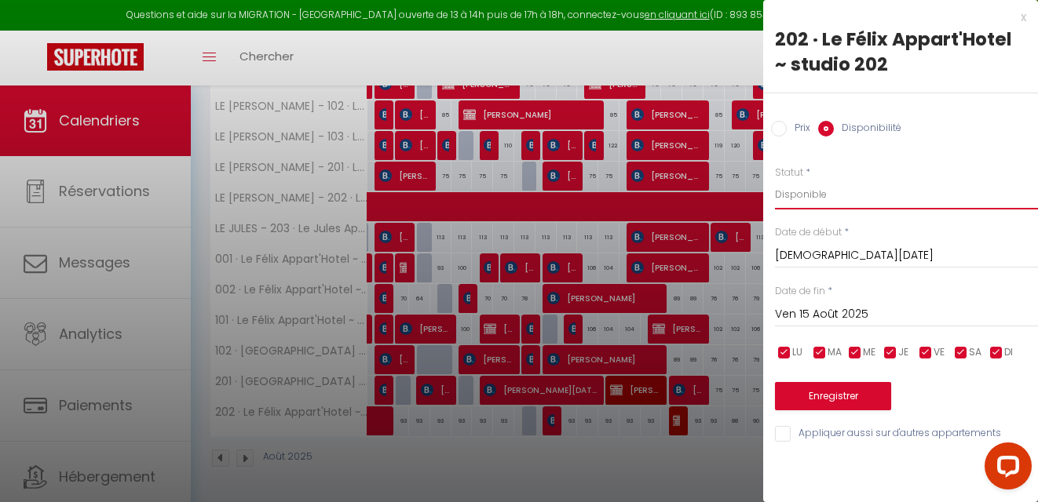
click at [824, 196] on select "Disponible Indisponible" at bounding box center [906, 195] width 263 height 30
select select "0"
click at [775, 180] on select "Disponible Indisponible" at bounding box center [906, 195] width 263 height 30
click at [823, 261] on input "[DEMOGRAPHIC_DATA][DATE]" at bounding box center [906, 256] width 263 height 20
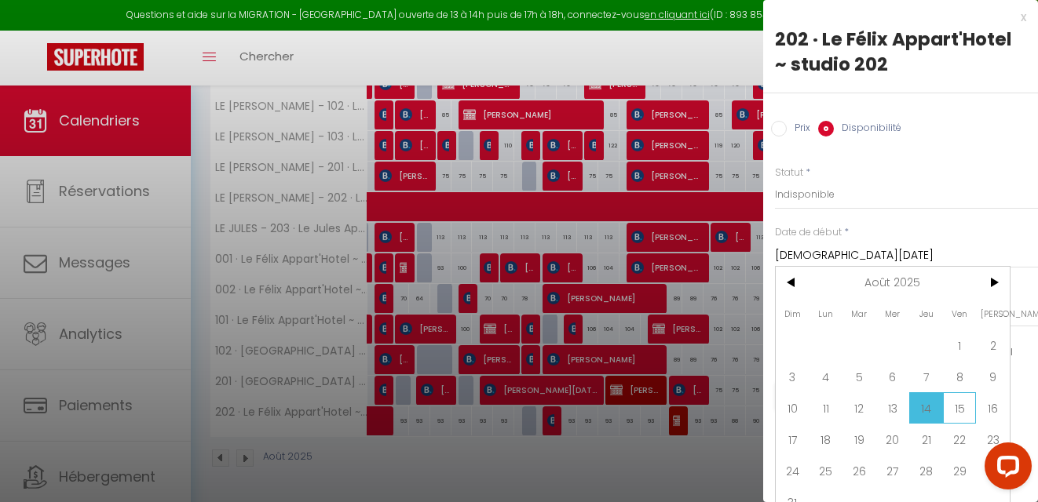
click at [958, 407] on span "15" at bounding box center [960, 407] width 34 height 31
type input "Ven 15 Août 2025"
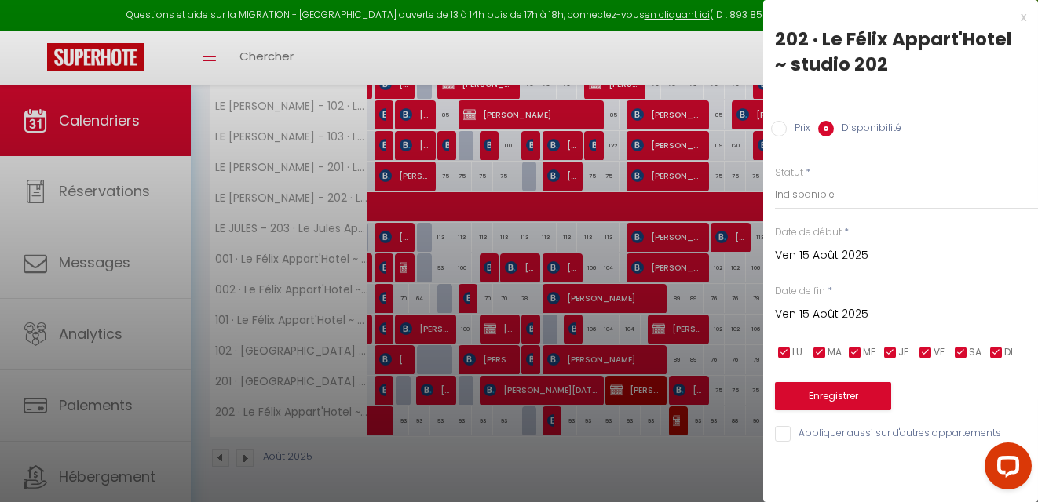
click at [907, 310] on input "Ven 15 Août 2025" at bounding box center [906, 315] width 263 height 20
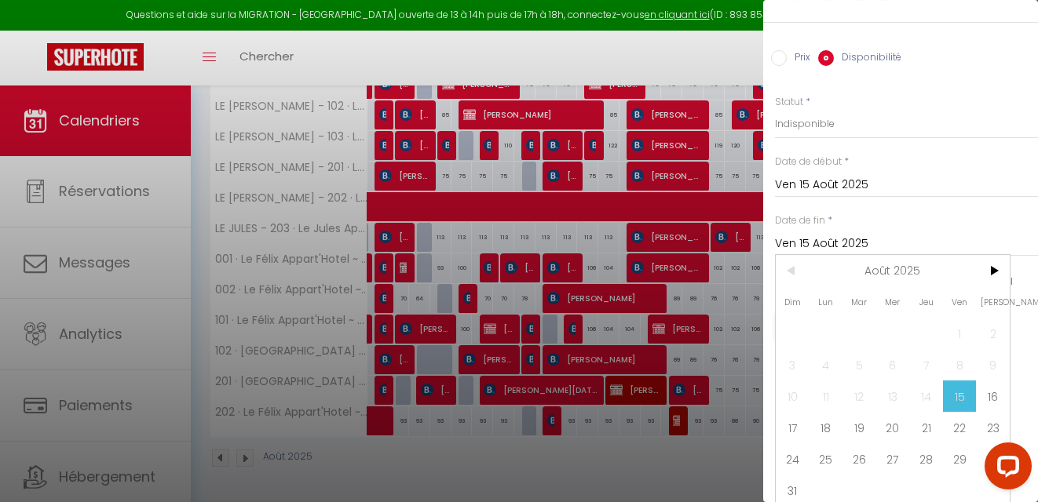
scroll to position [75, 0]
click at [990, 391] on span "16" at bounding box center [993, 392] width 34 height 31
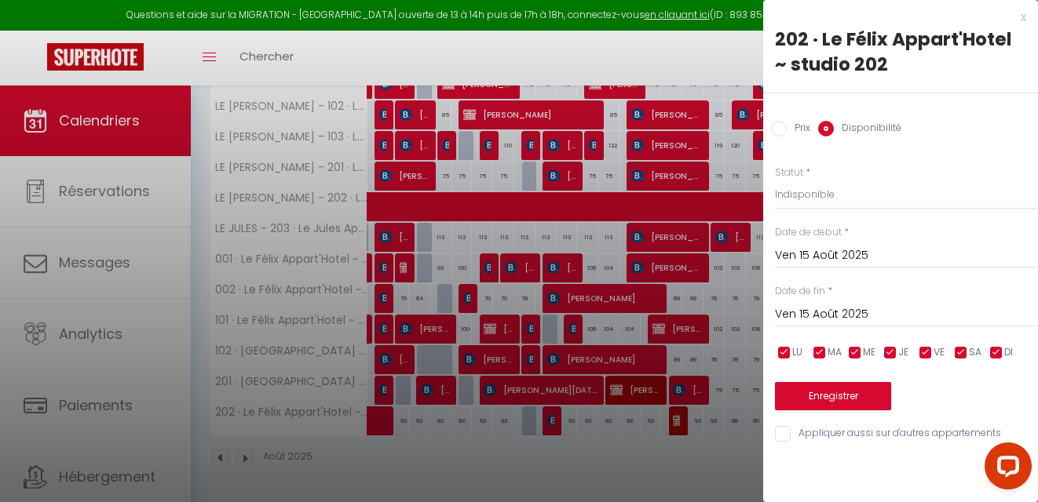
type input "[PERSON_NAME][DATE]"
click at [874, 387] on button "Enregistrer" at bounding box center [833, 396] width 116 height 28
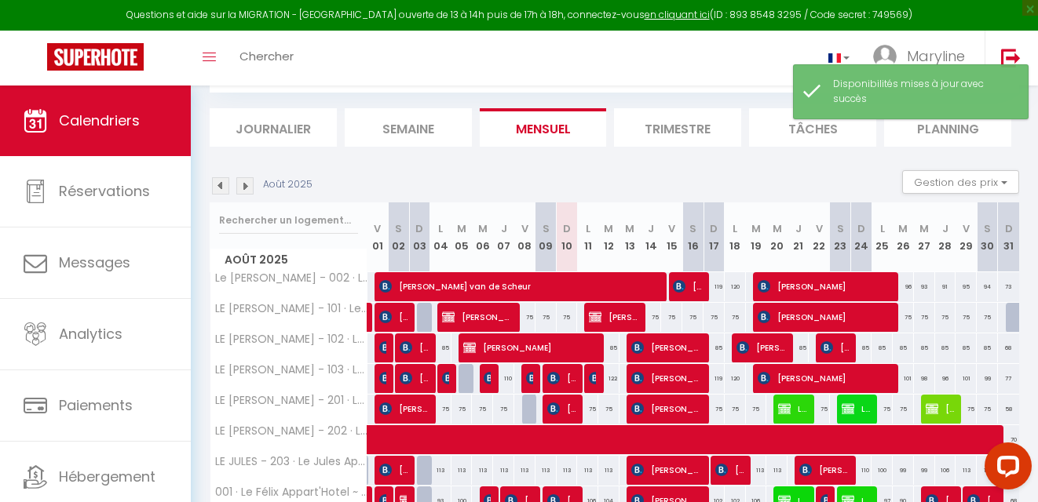
scroll to position [265, 0]
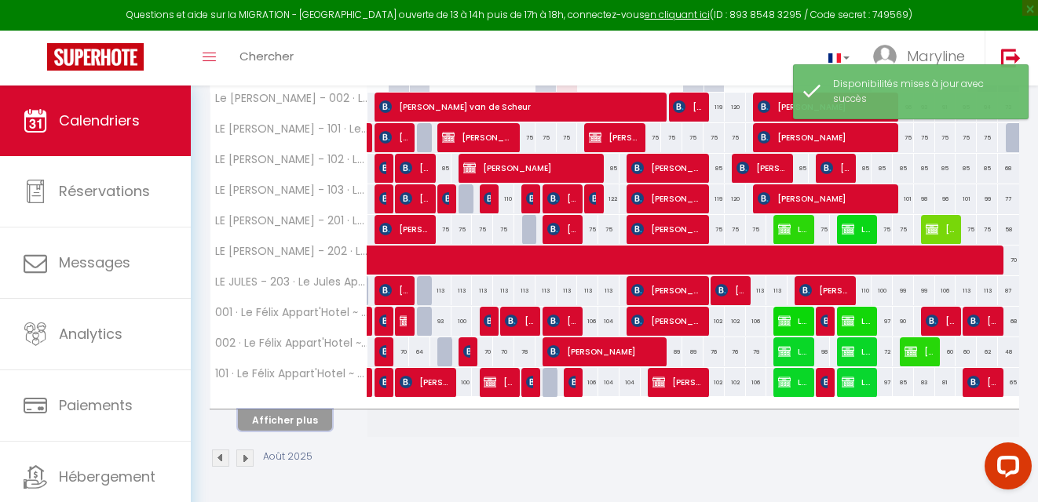
click at [281, 413] on button "Afficher plus" at bounding box center [285, 420] width 94 height 21
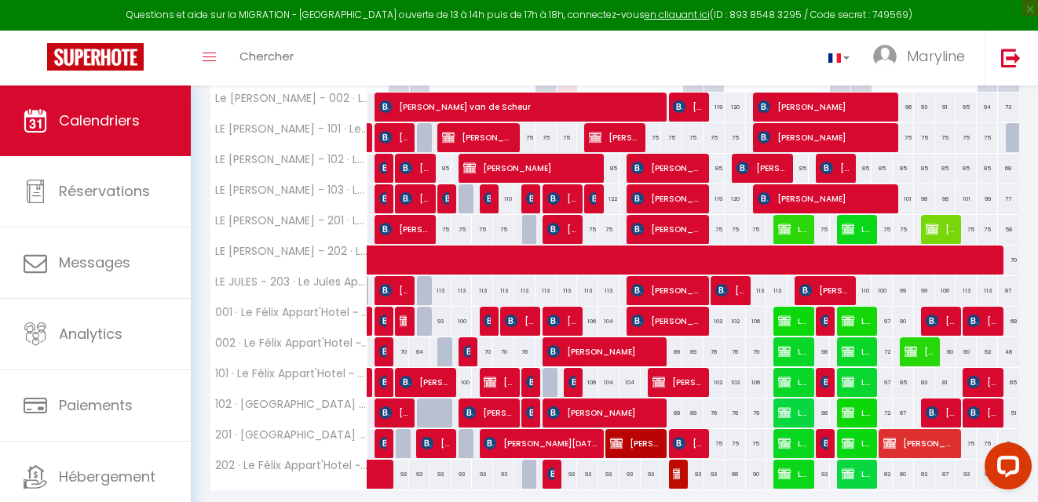
click at [655, 476] on div "93" at bounding box center [650, 474] width 21 height 29
select select "1"
type input "[DEMOGRAPHIC_DATA][DATE]"
type input "Ven 15 Août 2025"
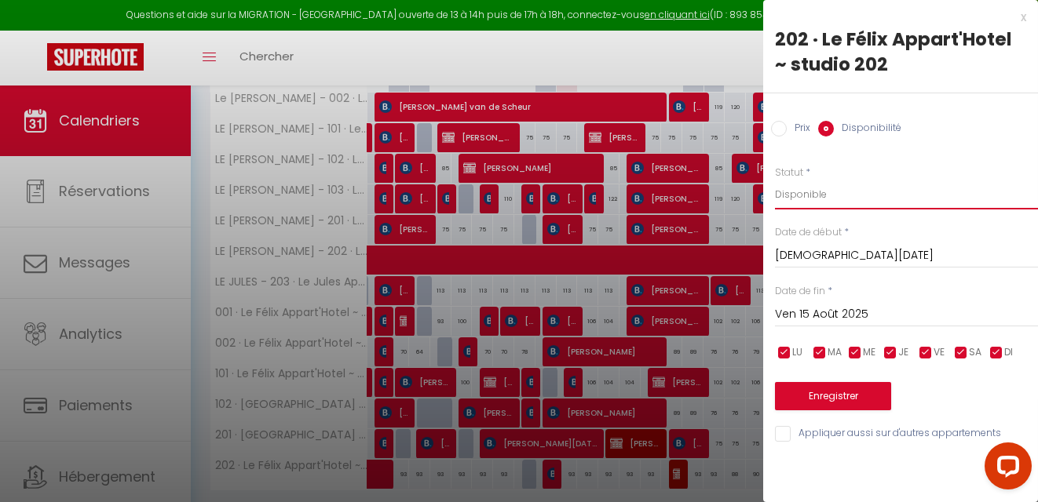
click at [848, 199] on select "Disponible Indisponible" at bounding box center [906, 195] width 263 height 30
select select "0"
click at [775, 180] on select "Disponible Indisponible" at bounding box center [906, 195] width 263 height 30
click at [844, 396] on button "Enregistrer" at bounding box center [833, 396] width 116 height 28
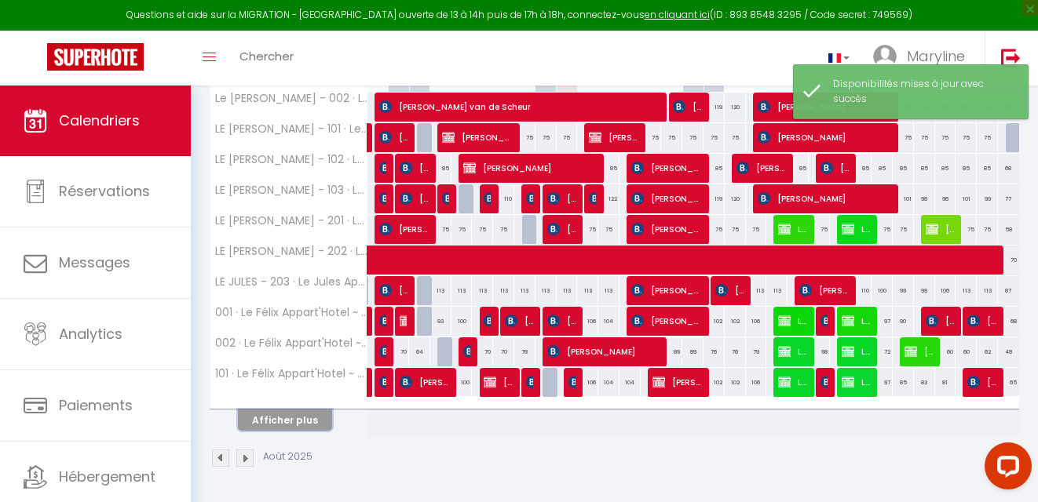
click at [285, 421] on button "Afficher plus" at bounding box center [285, 420] width 94 height 21
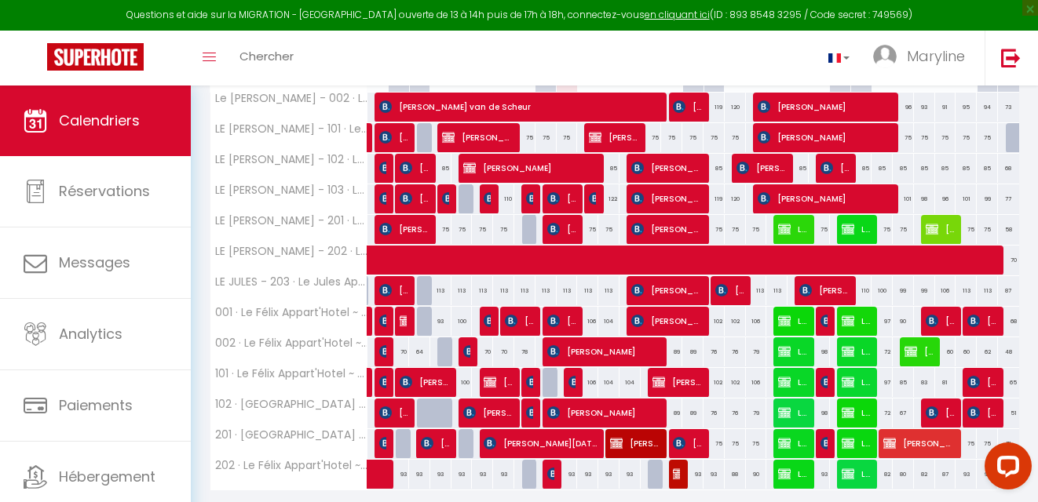
scroll to position [319, 0]
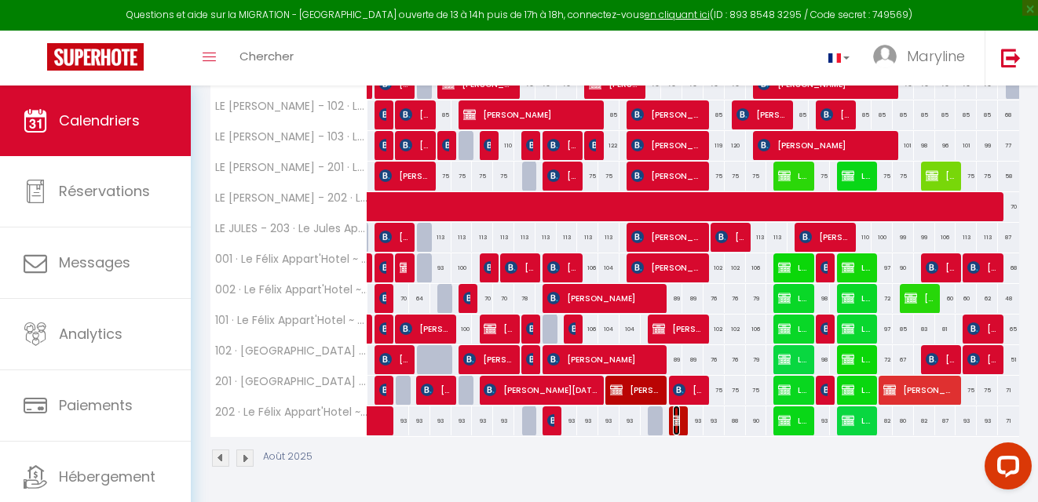
click at [678, 414] on img at bounding box center [679, 420] width 13 height 13
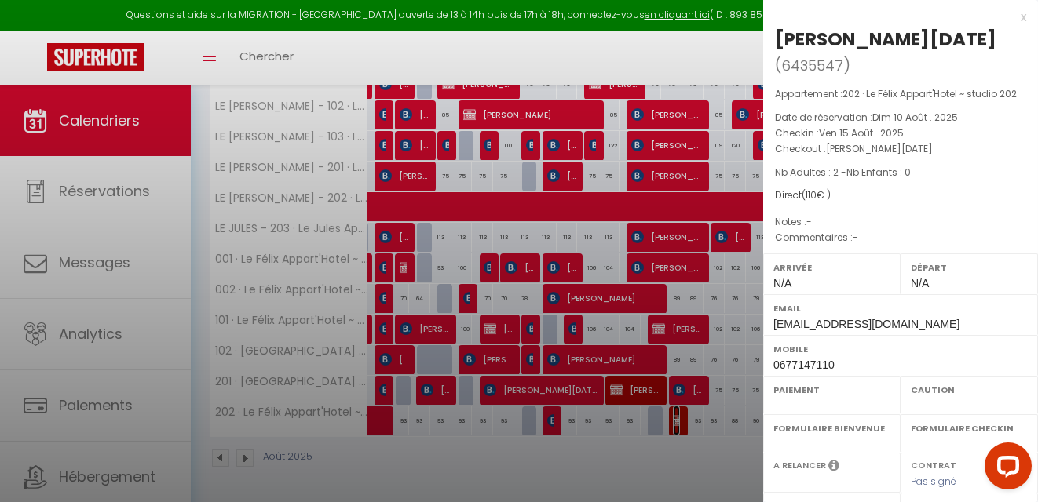
select select "OK"
select select "KO"
select select "0"
select select "1"
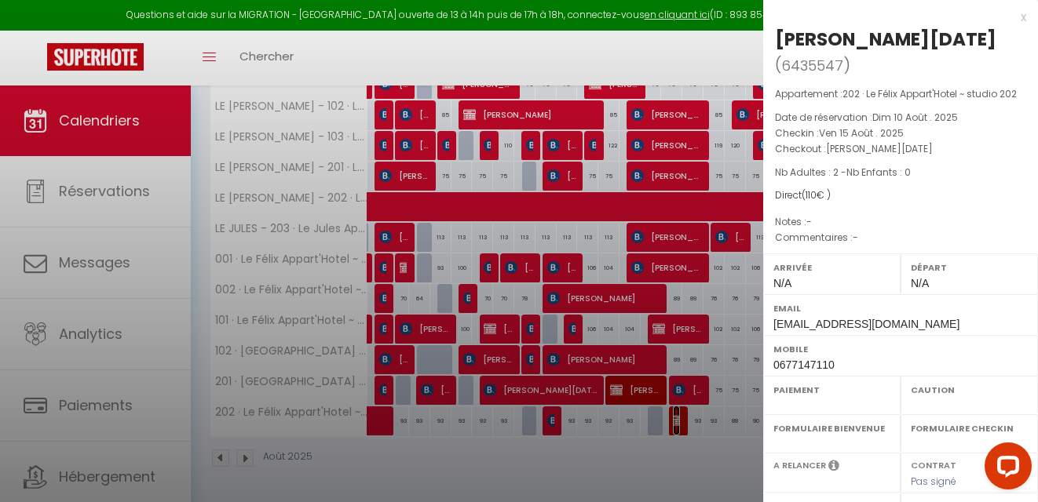
select select
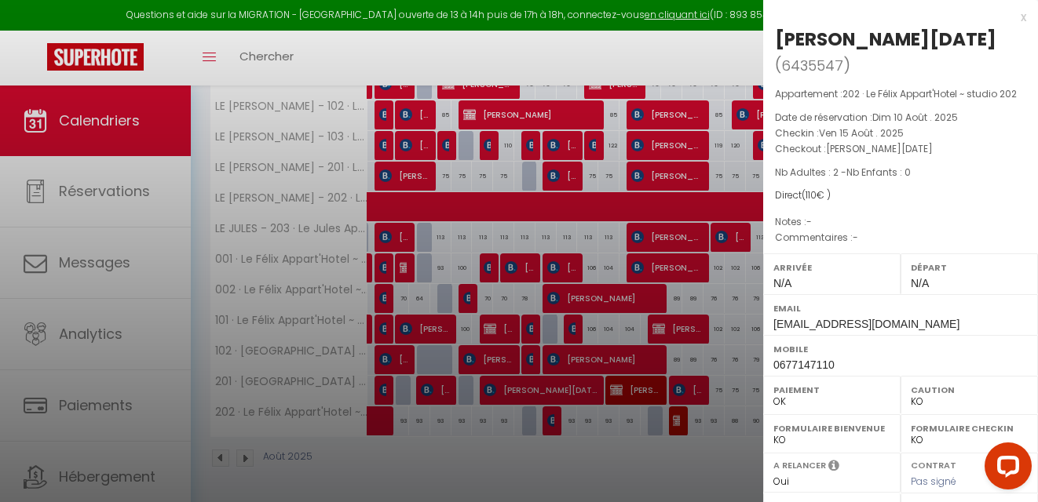
click at [737, 55] on div at bounding box center [519, 251] width 1038 height 502
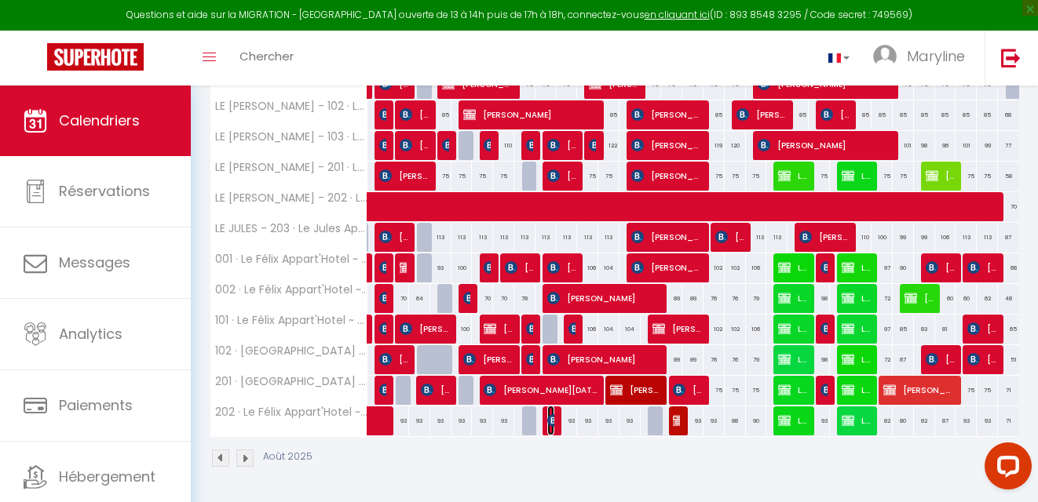
click at [553, 418] on img at bounding box center [553, 420] width 13 height 13
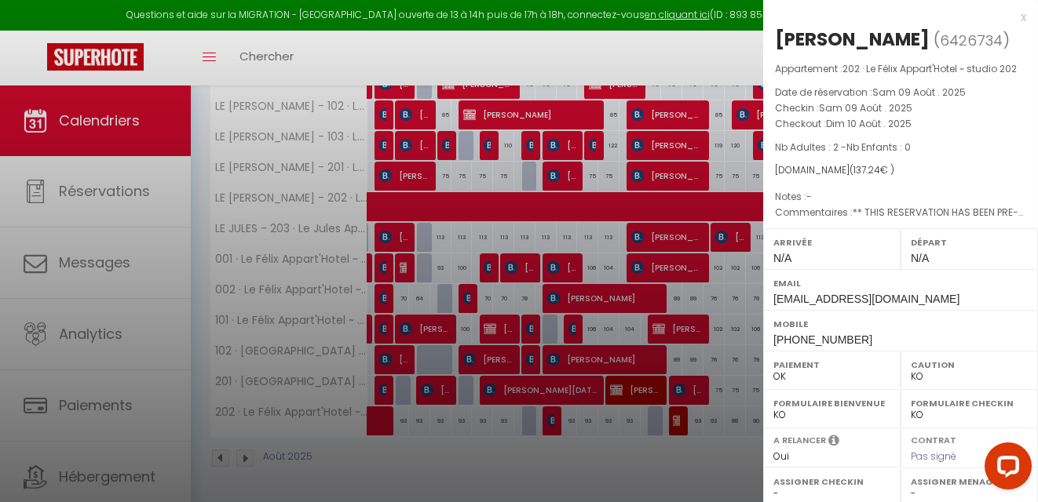
click at [1009, 15] on div "x" at bounding box center [894, 17] width 263 height 19
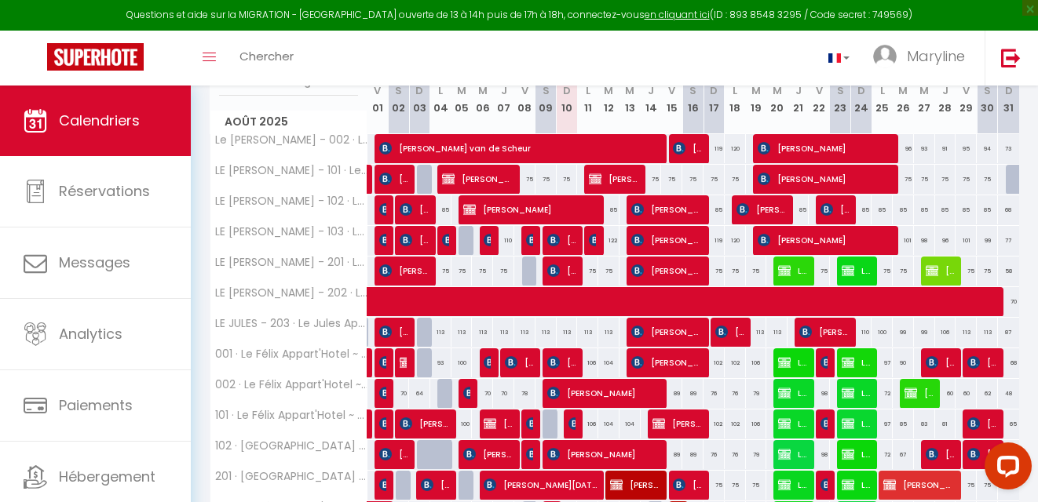
scroll to position [232, 0]
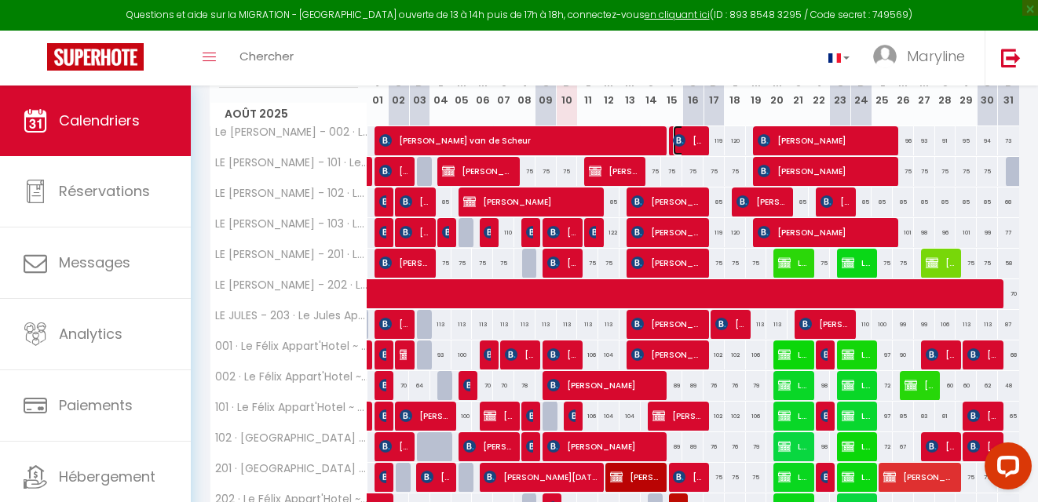
click at [688, 136] on span "[PERSON_NAME]" at bounding box center [687, 141] width 28 height 30
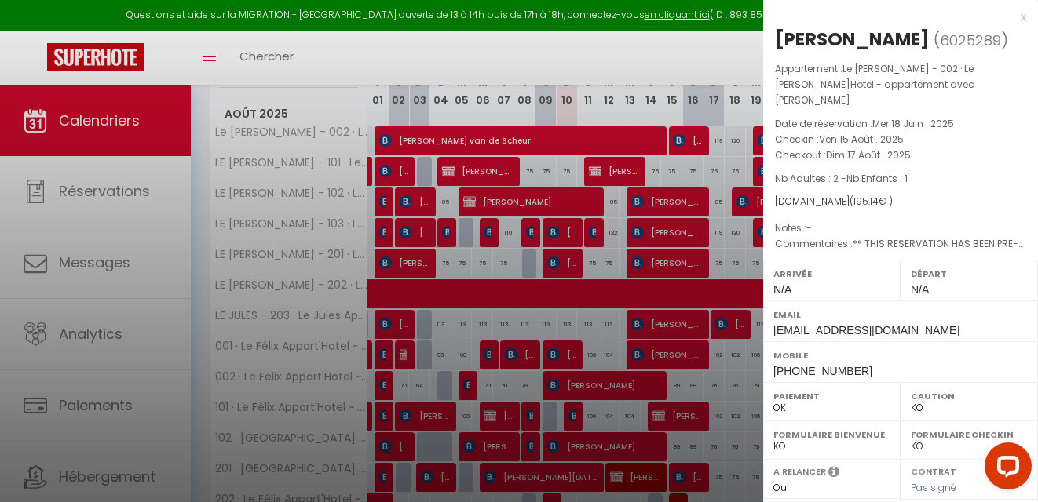
click at [1009, 16] on div "x" at bounding box center [894, 17] width 263 height 19
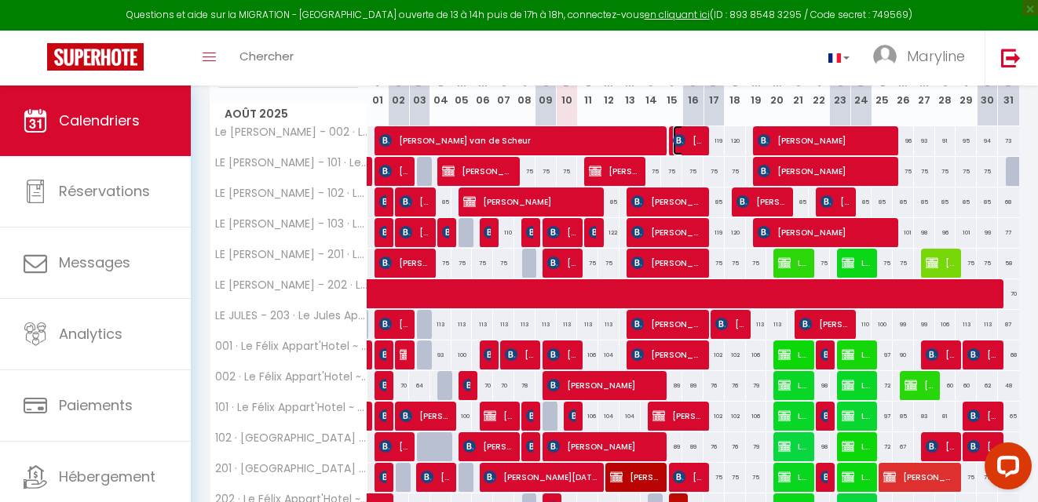
click at [685, 134] on img at bounding box center [679, 140] width 13 height 13
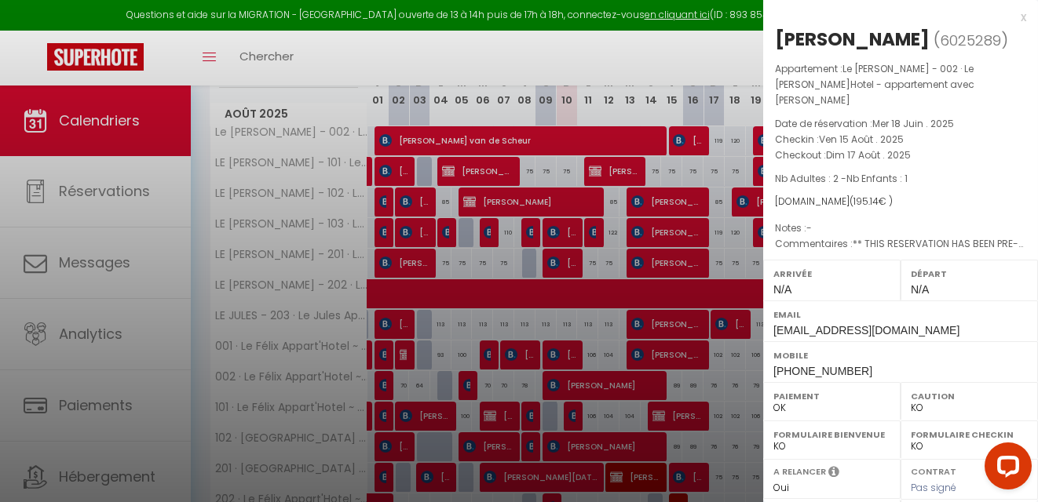
click at [1008, 17] on div "x" at bounding box center [894, 17] width 263 height 19
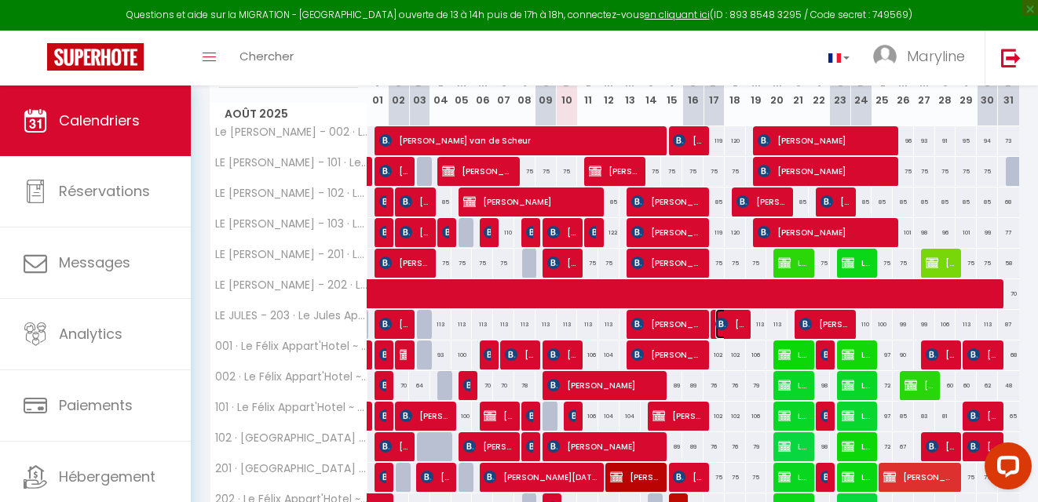
click at [729, 327] on span "[PERSON_NAME]" at bounding box center [729, 324] width 28 height 30
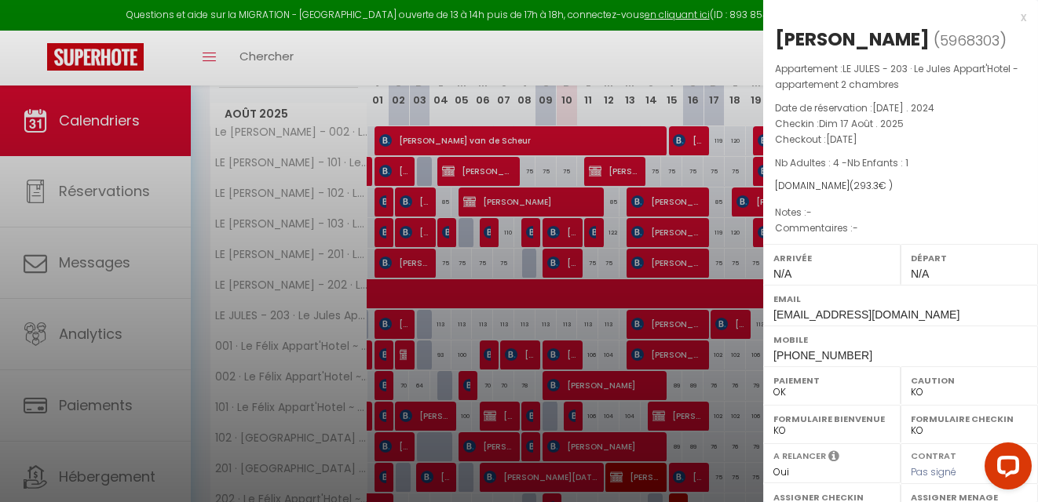
click at [728, 55] on div at bounding box center [519, 251] width 1038 height 502
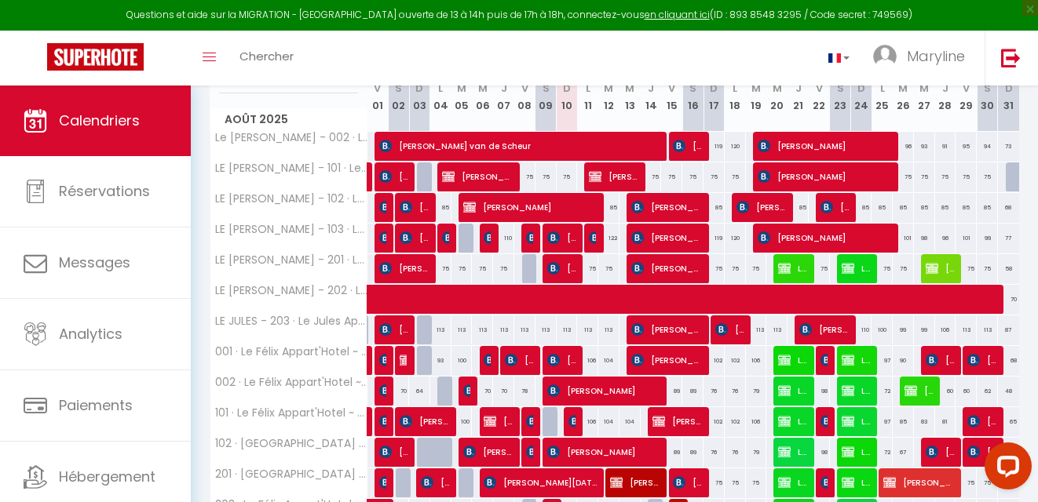
scroll to position [217, 0]
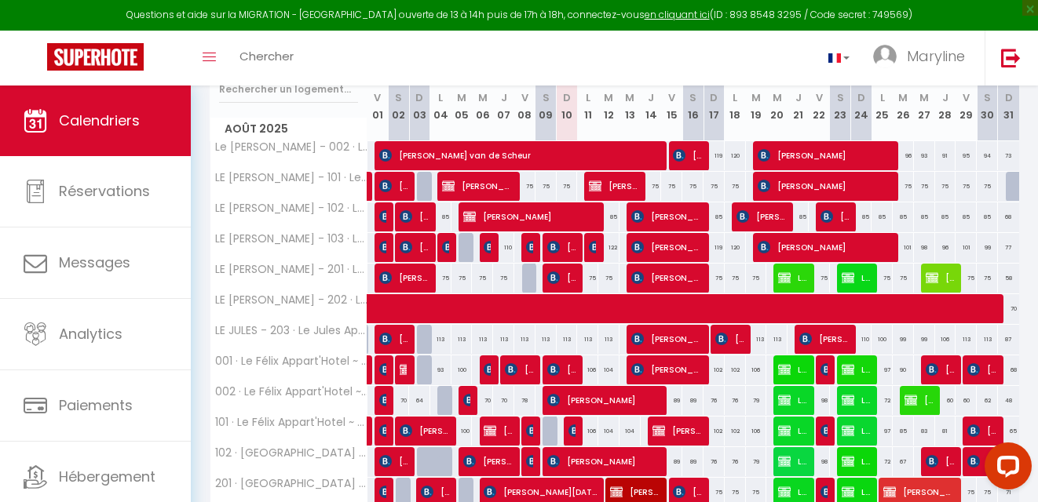
click at [717, 156] on div "119" at bounding box center [713, 155] width 21 height 29
select select "1"
type input "Dim 17 Août 2025"
type input "Lun 18 Août 2025"
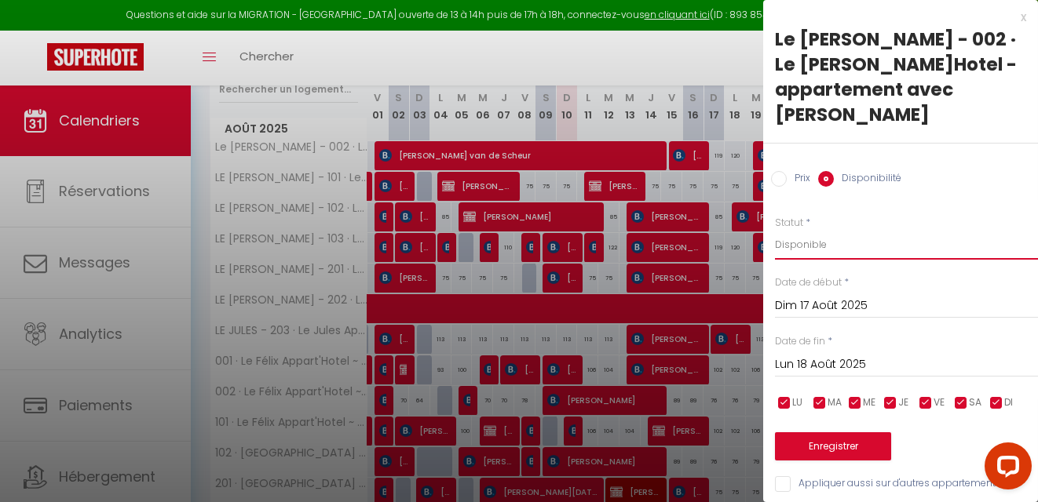
click at [834, 246] on select "Disponible Indisponible" at bounding box center [906, 245] width 263 height 30
select select "0"
click at [775, 230] on select "Disponible Indisponible" at bounding box center [906, 245] width 263 height 30
click at [833, 449] on button "Enregistrer" at bounding box center [833, 446] width 116 height 28
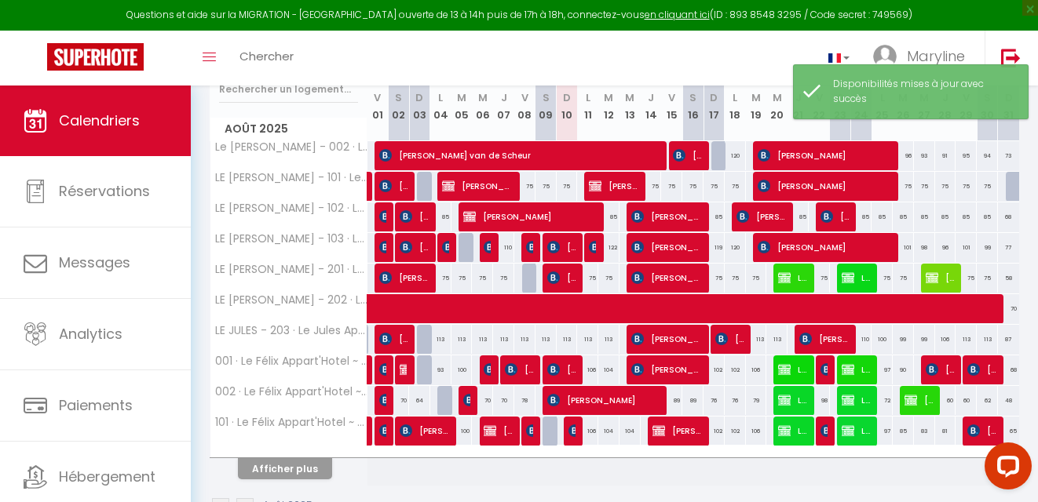
click at [716, 214] on div "85" at bounding box center [713, 216] width 21 height 29
select select "1"
type input "Dim 17 Août 2025"
type input "Lun 18 Août 2025"
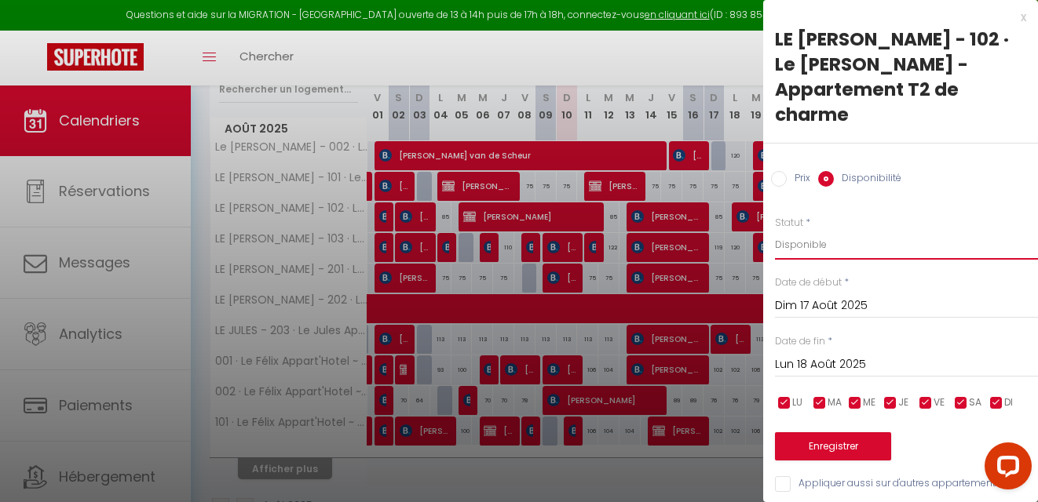
click at [819, 230] on select "Disponible Indisponible" at bounding box center [906, 245] width 263 height 30
select select "0"
click at [775, 230] on select "Disponible Indisponible" at bounding box center [906, 245] width 263 height 30
click at [830, 432] on button "Enregistrer" at bounding box center [833, 446] width 116 height 28
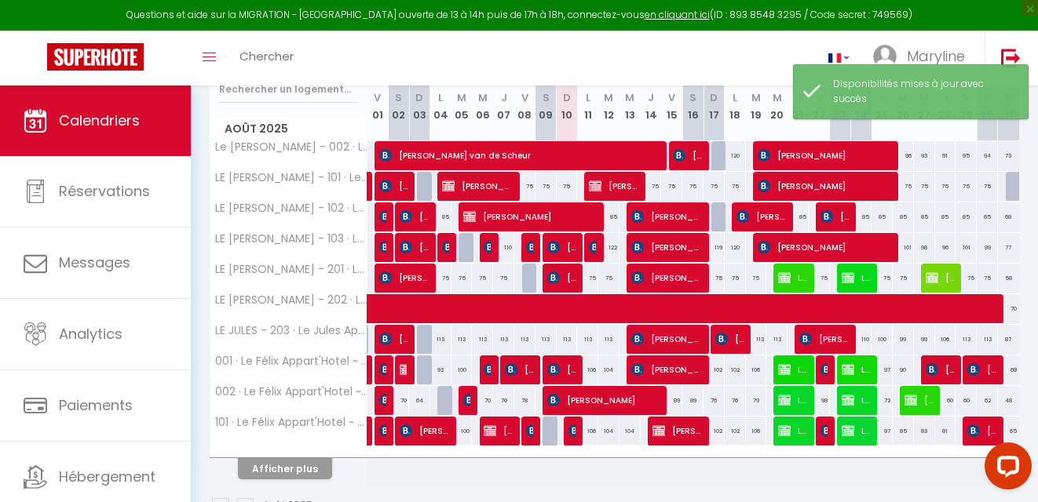
click at [719, 254] on div "119" at bounding box center [713, 247] width 21 height 29
select select "1"
type input "Dim 17 Août 2025"
type input "Lun 18 Août 2025"
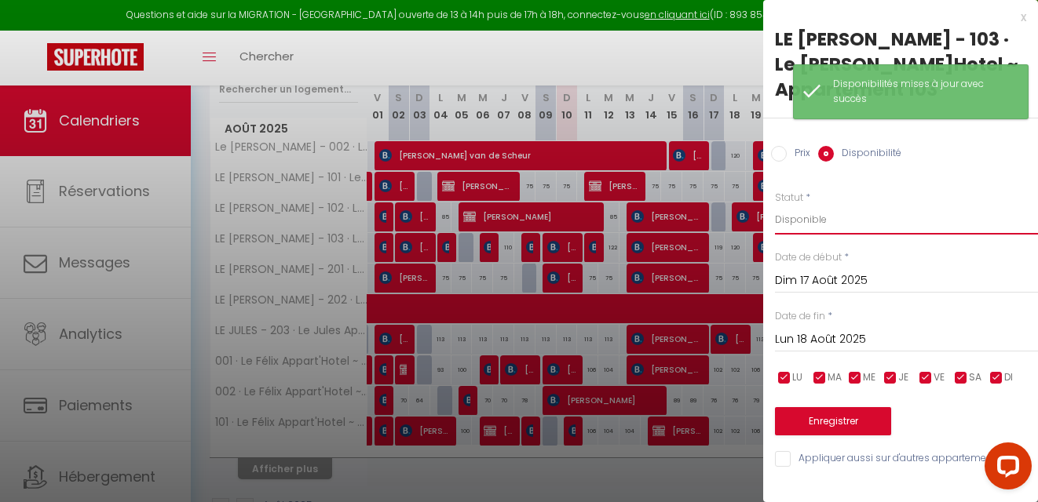
click at [809, 217] on select "Disponible Indisponible" at bounding box center [906, 220] width 263 height 30
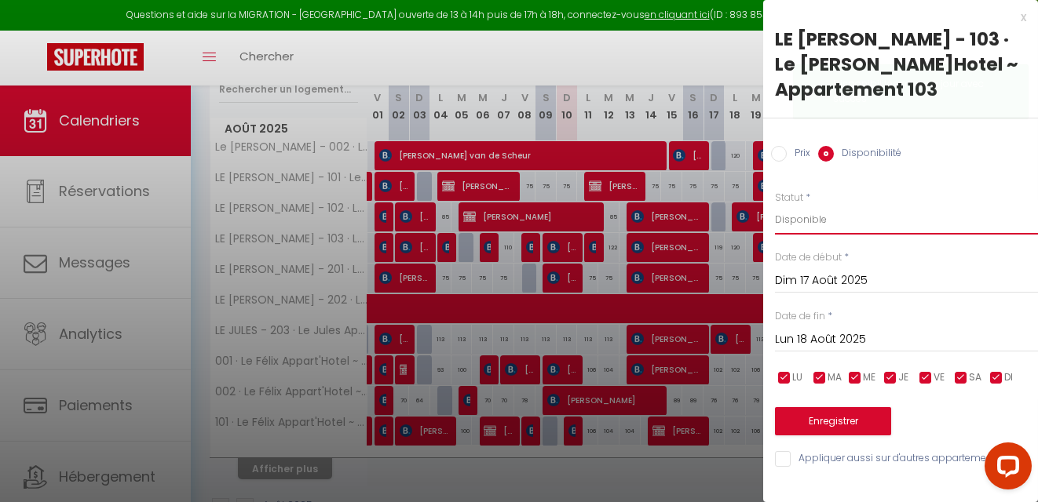
select select "0"
click at [775, 205] on select "Disponible Indisponible" at bounding box center [906, 220] width 263 height 30
click at [823, 413] on button "Enregistrer" at bounding box center [833, 421] width 116 height 28
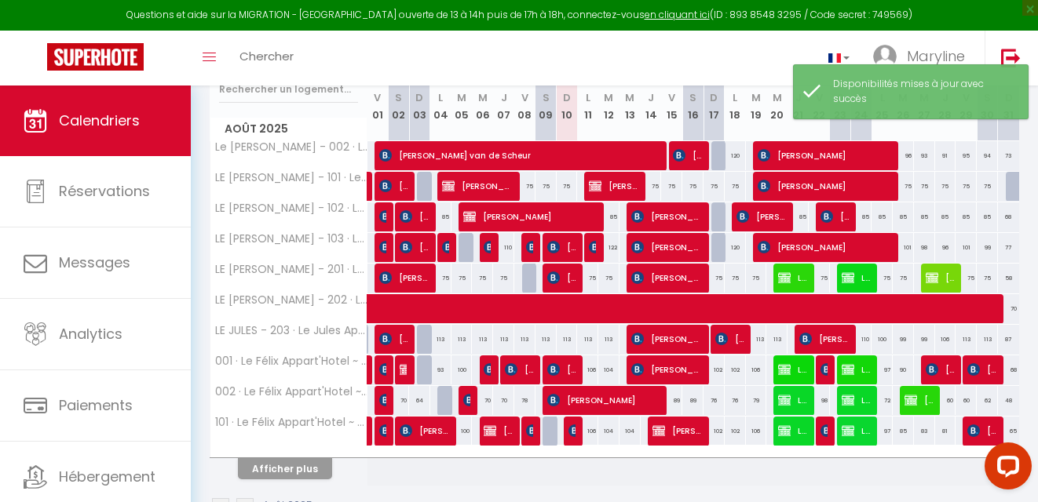
click at [716, 278] on div "75" at bounding box center [713, 278] width 21 height 29
select select "1"
type input "Dim 17 Août 2025"
type input "Lun 18 Août 2025"
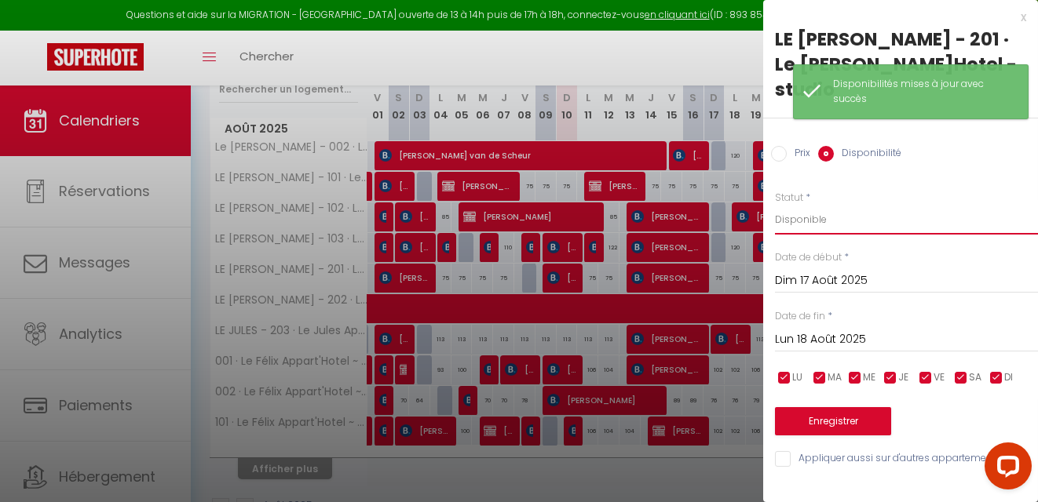
click at [811, 205] on select "Disponible Indisponible" at bounding box center [906, 220] width 263 height 30
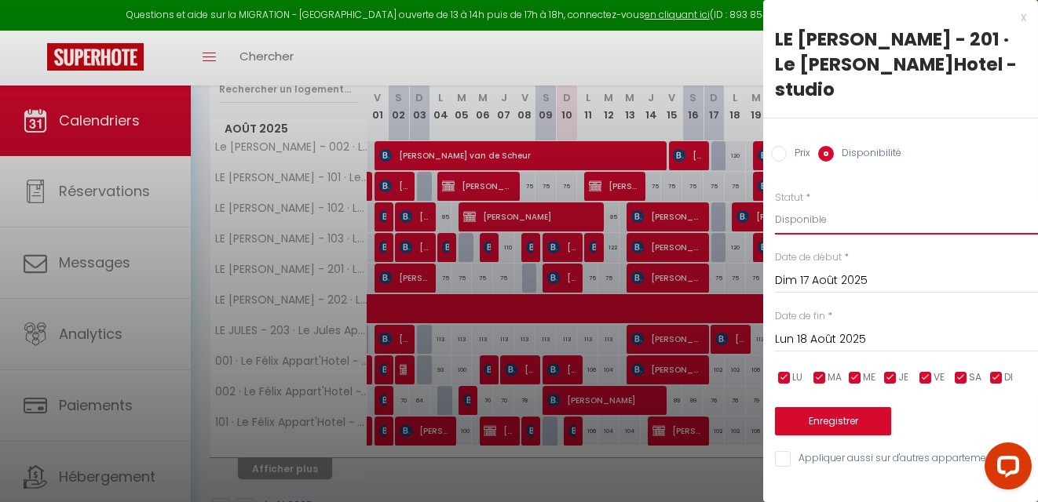
select select "0"
click at [775, 205] on select "Disponible Indisponible" at bounding box center [906, 220] width 263 height 30
click at [828, 407] on button "Enregistrer" at bounding box center [833, 421] width 116 height 28
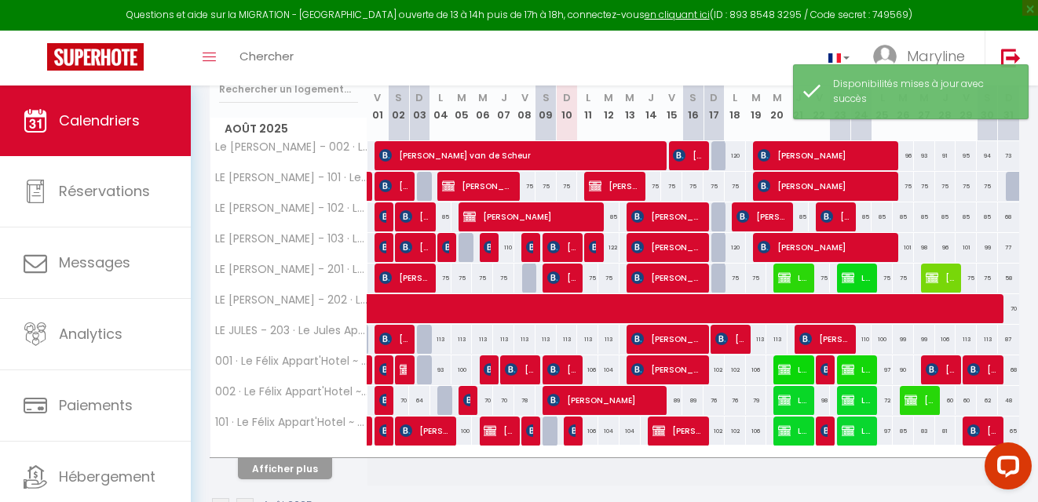
click at [829, 396] on div "94" at bounding box center [840, 400] width 22 height 29
click at [716, 371] on div "102" at bounding box center [713, 370] width 21 height 29
select select "1"
type input "Dim 17 Août 2025"
type input "Lun 18 Août 2025"
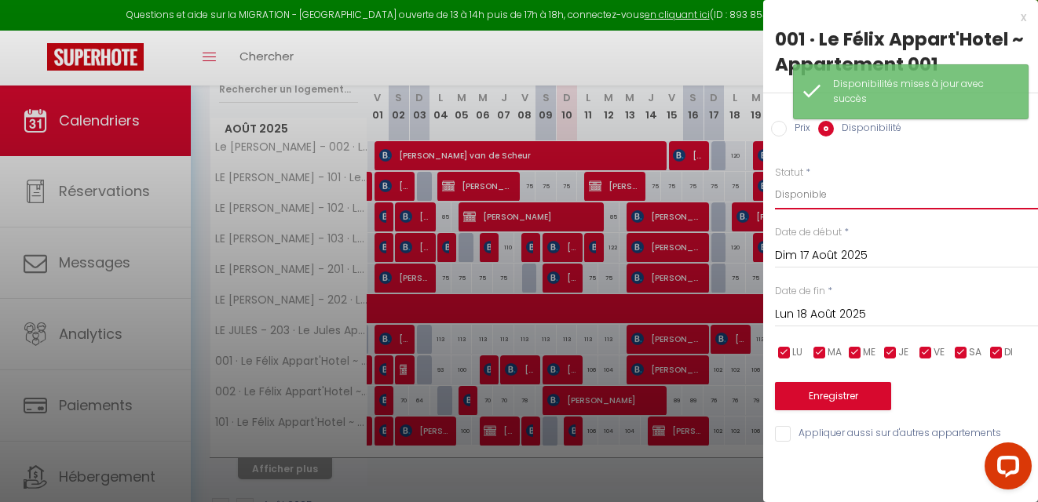
click at [802, 189] on select "Disponible Indisponible" at bounding box center [906, 195] width 263 height 30
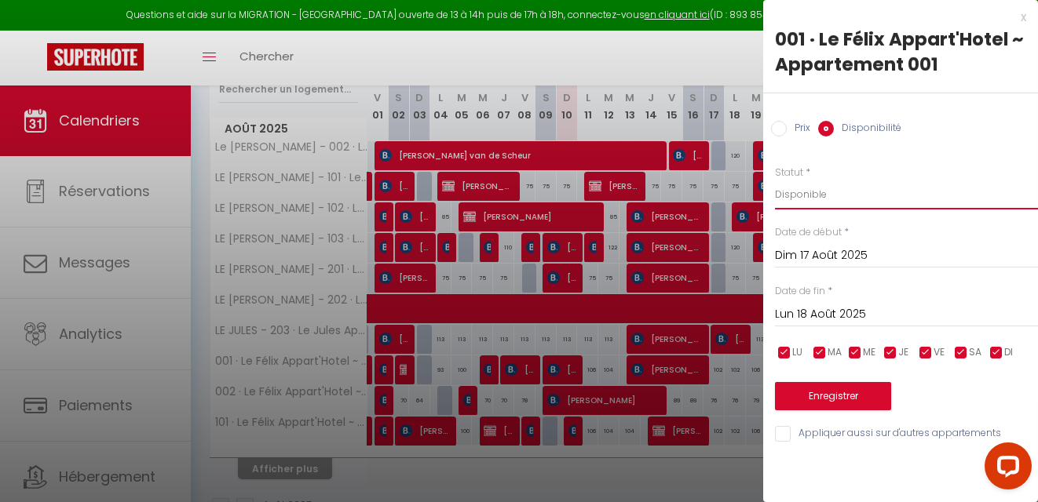
select select "0"
click at [775, 180] on select "Disponible Indisponible" at bounding box center [906, 195] width 263 height 30
click at [819, 397] on button "Enregistrer" at bounding box center [833, 396] width 116 height 28
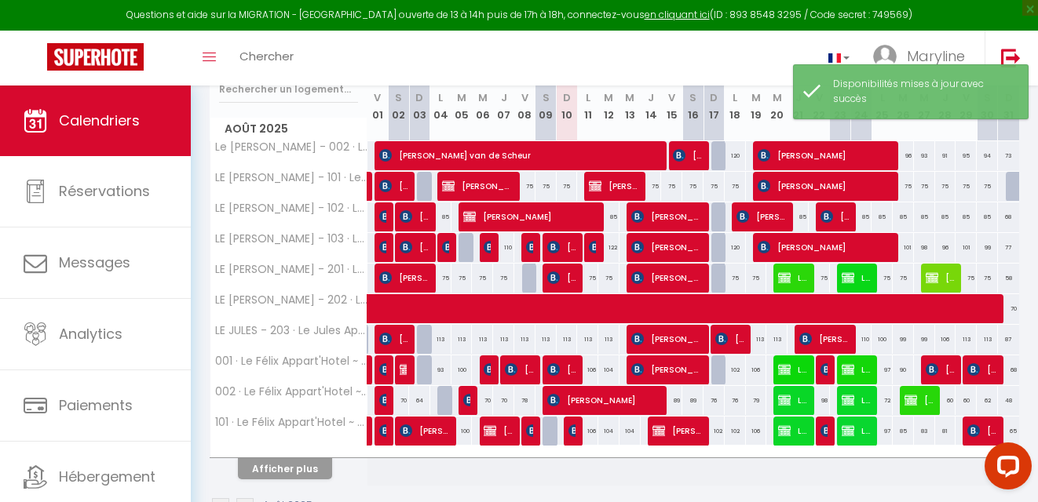
click at [710, 433] on div "102" at bounding box center [713, 431] width 21 height 29
select select "1"
type input "Dim 17 Août 2025"
type input "Lun 18 Août 2025"
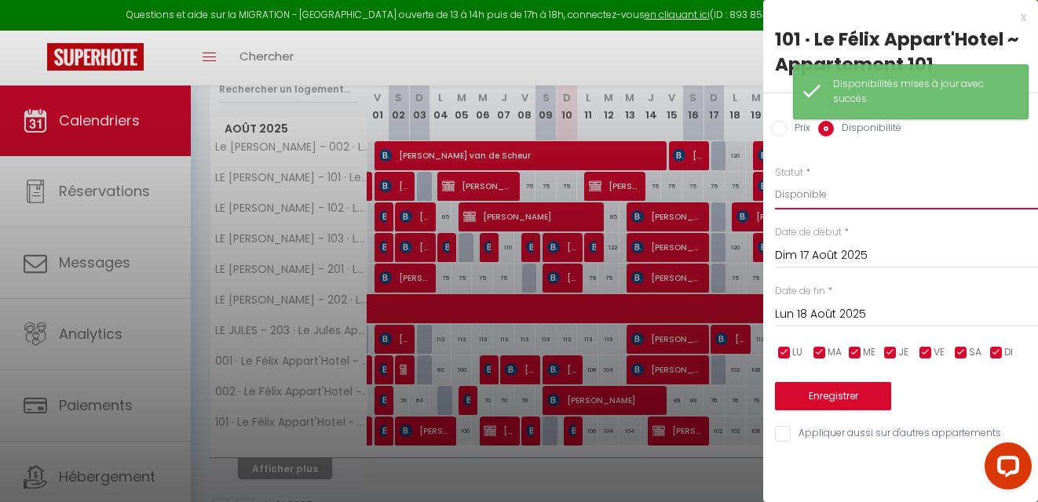
click at [782, 199] on select "Disponible Indisponible" at bounding box center [906, 195] width 263 height 30
select select "0"
click at [775, 180] on select "Disponible Indisponible" at bounding box center [906, 195] width 263 height 30
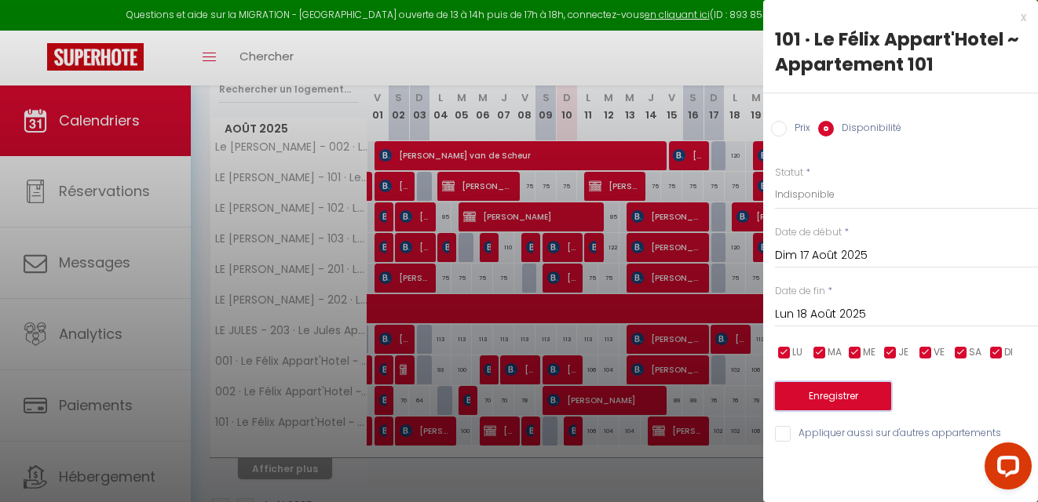
click at [822, 393] on button "Enregistrer" at bounding box center [833, 396] width 116 height 28
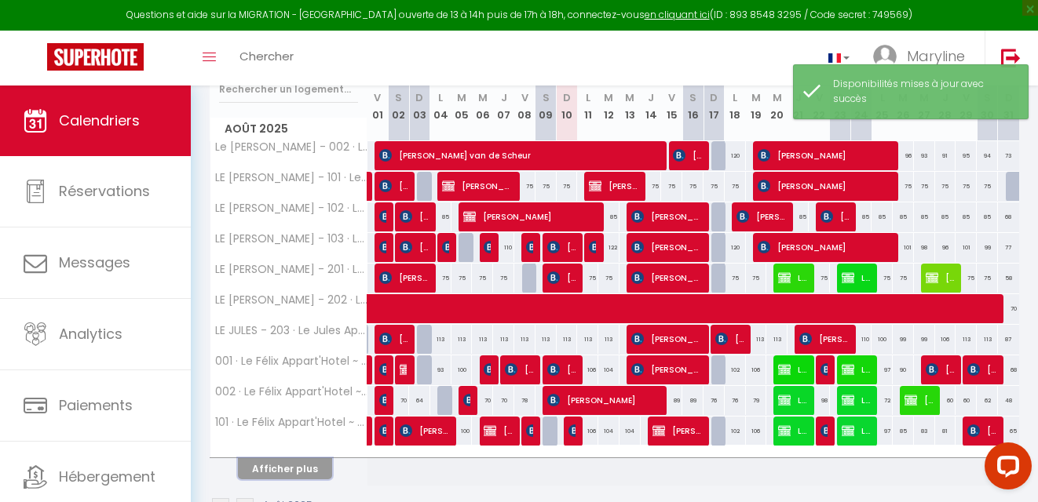
click at [313, 465] on button "Afficher plus" at bounding box center [285, 468] width 94 height 21
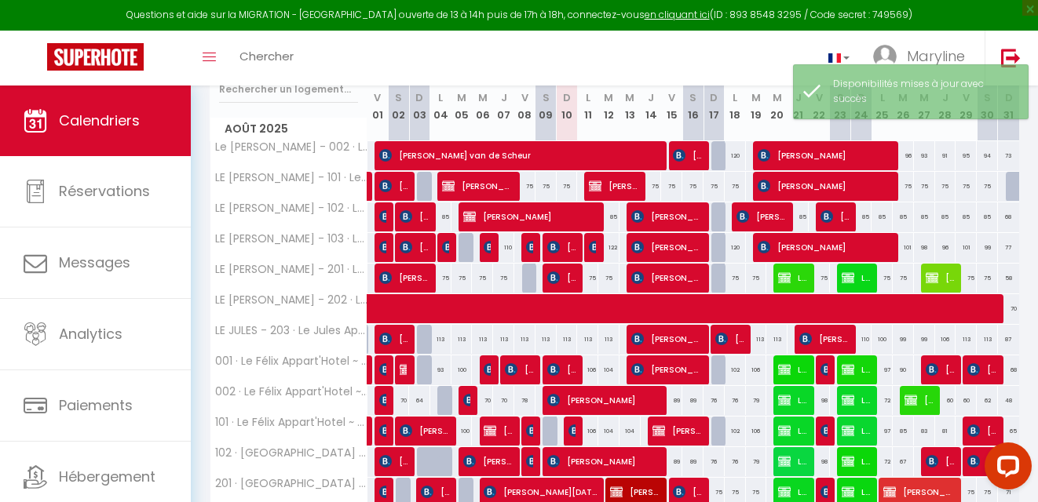
click at [713, 491] on div "75" at bounding box center [713, 492] width 21 height 29
select select "1"
type input "Dim 17 Août 2025"
type input "Lun 18 Août 2025"
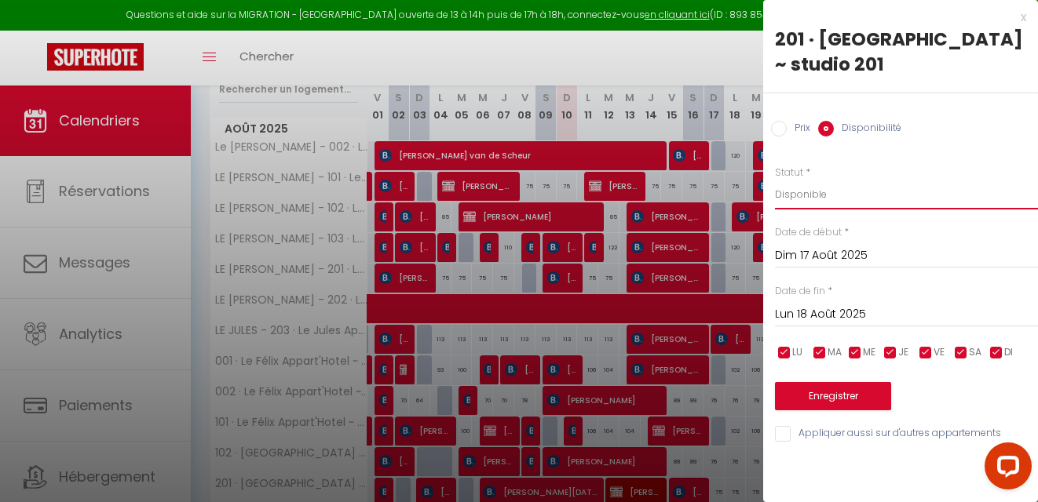
click at [798, 195] on select "Disponible Indisponible" at bounding box center [906, 195] width 263 height 30
select select "0"
click at [775, 180] on select "Disponible Indisponible" at bounding box center [906, 195] width 263 height 30
click at [819, 391] on button "Enregistrer" at bounding box center [833, 396] width 116 height 28
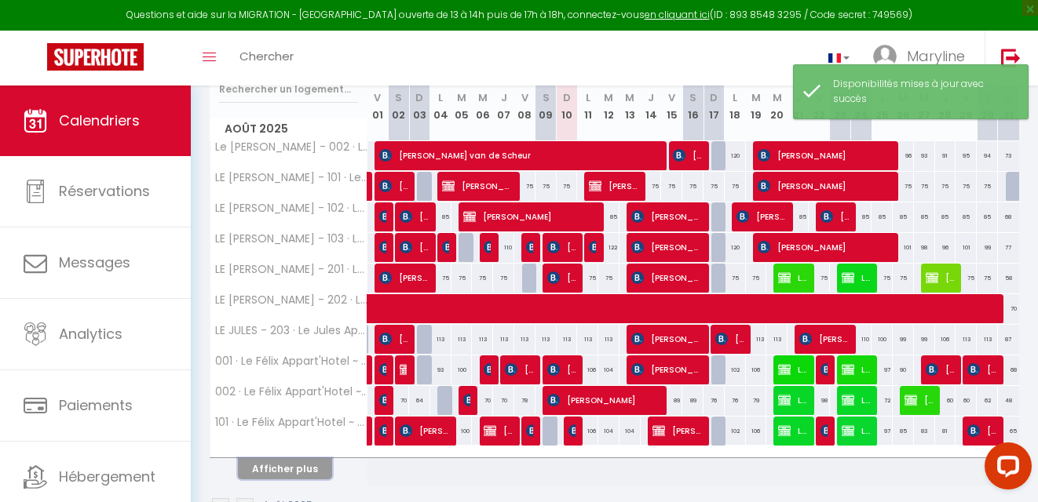
click at [297, 463] on button "Afficher plus" at bounding box center [285, 468] width 94 height 21
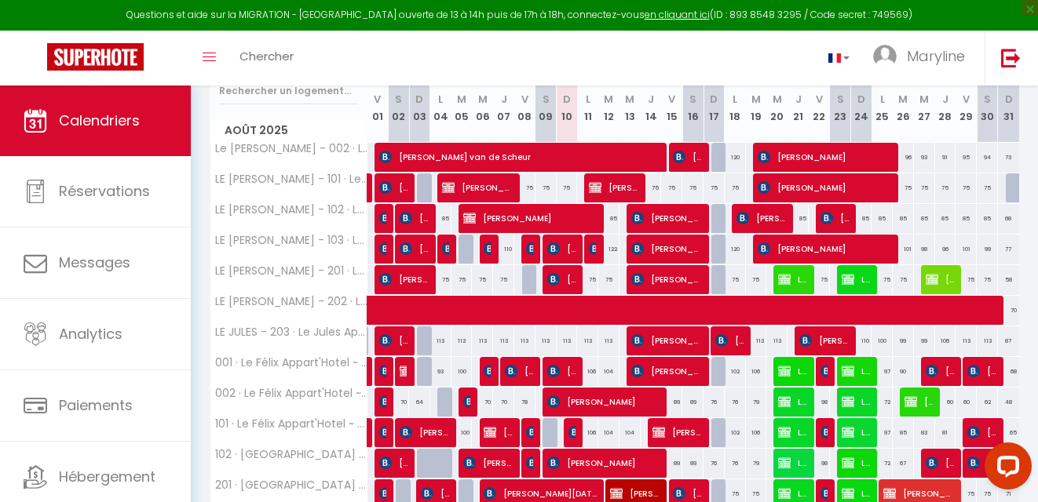
scroll to position [213, 0]
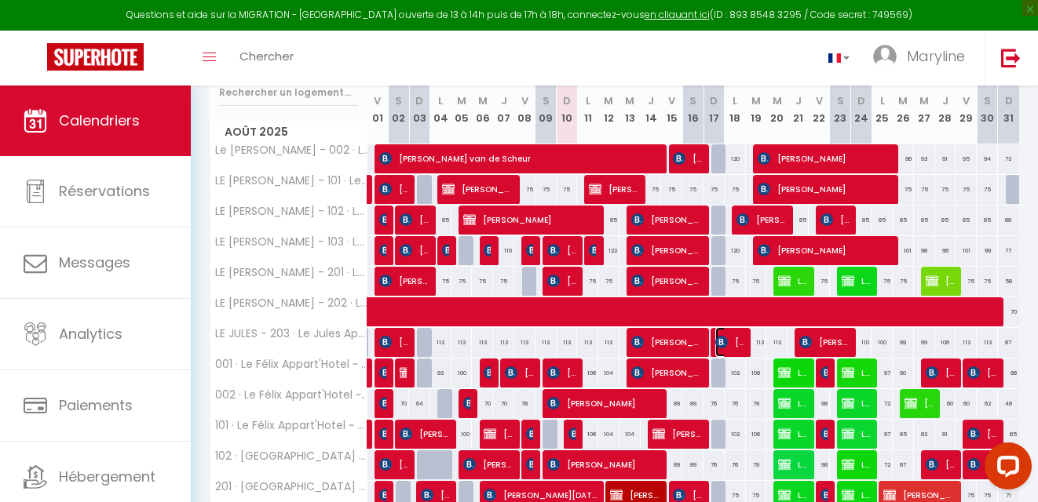
click at [734, 334] on span "[PERSON_NAME]" at bounding box center [729, 342] width 28 height 30
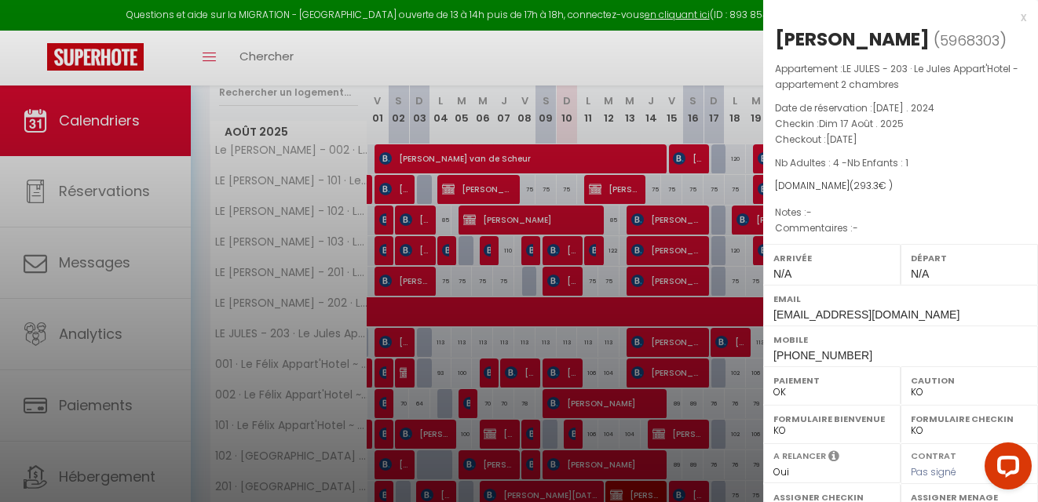
click at [1010, 17] on div "x" at bounding box center [894, 17] width 263 height 19
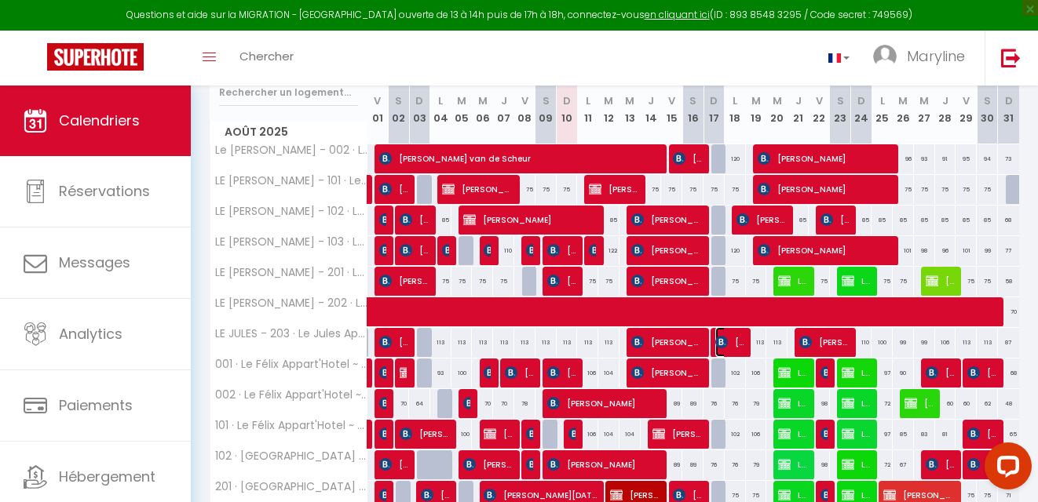
click at [733, 341] on span "[PERSON_NAME]" at bounding box center [729, 342] width 28 height 30
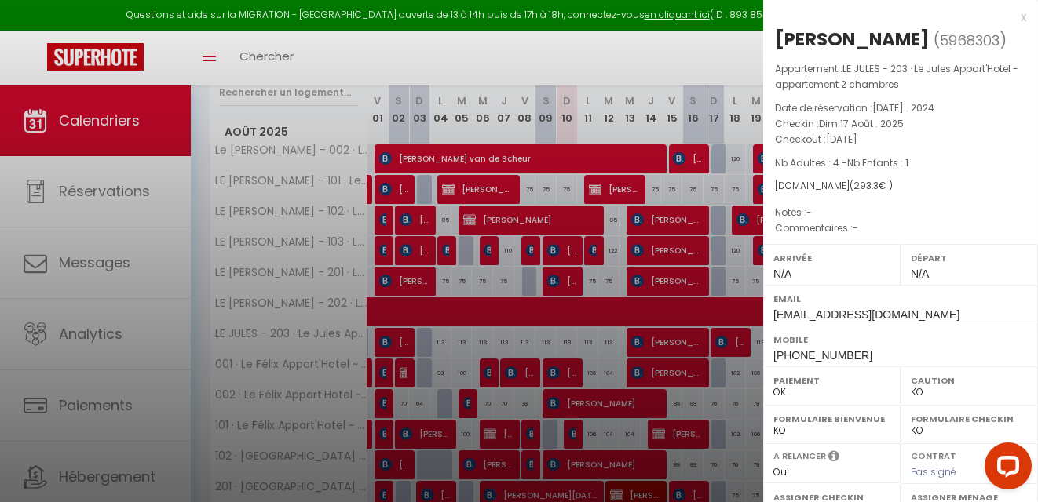
click at [1009, 20] on div "x" at bounding box center [894, 17] width 263 height 19
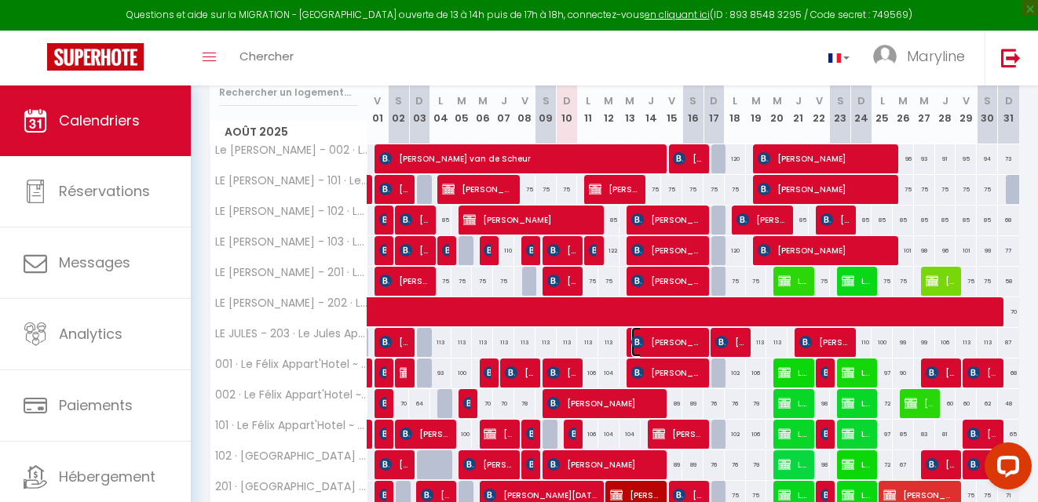
click at [688, 338] on span "[PERSON_NAME]" at bounding box center [666, 342] width 71 height 30
click at [0, 0] on div at bounding box center [0, 0] width 0 height 0
click at [688, 338] on span "[PERSON_NAME]" at bounding box center [666, 342] width 71 height 30
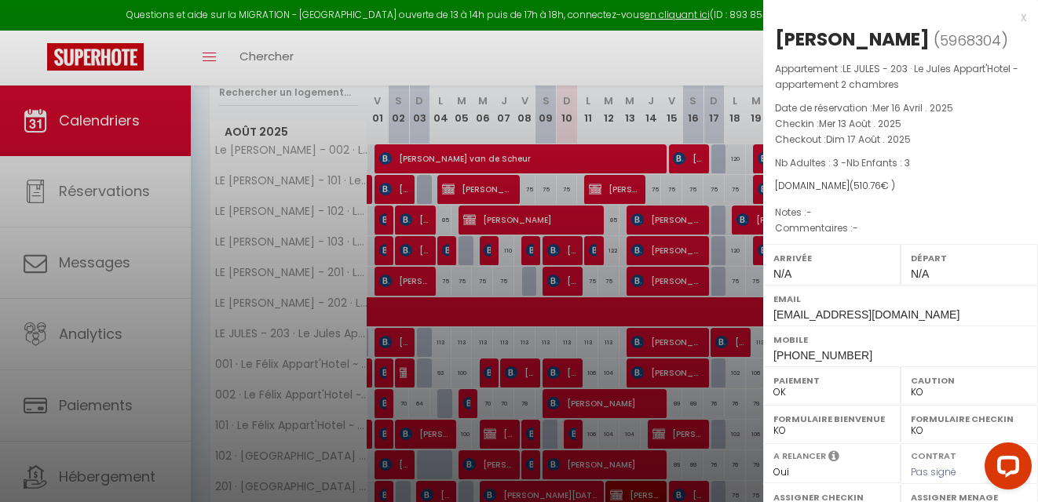
click at [1008, 17] on div "x" at bounding box center [894, 17] width 263 height 19
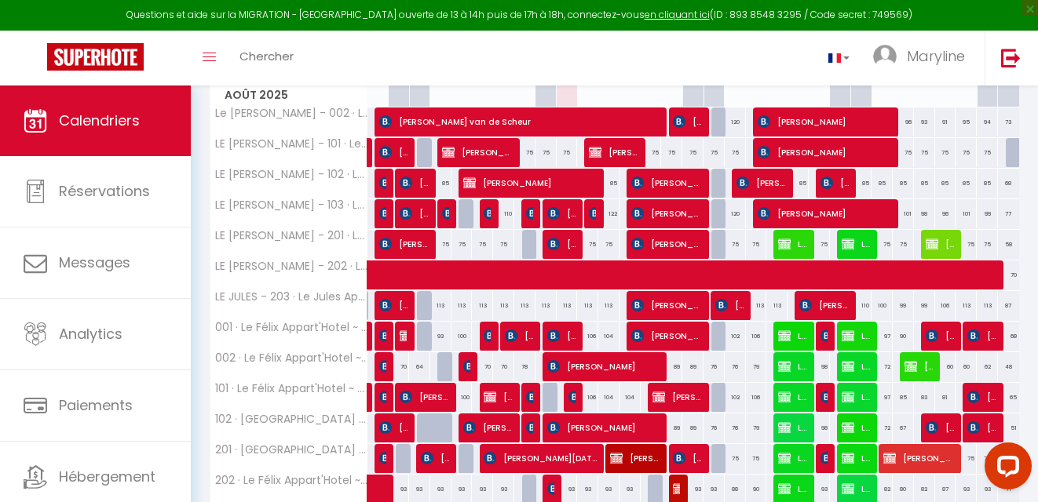
scroll to position [210, 0]
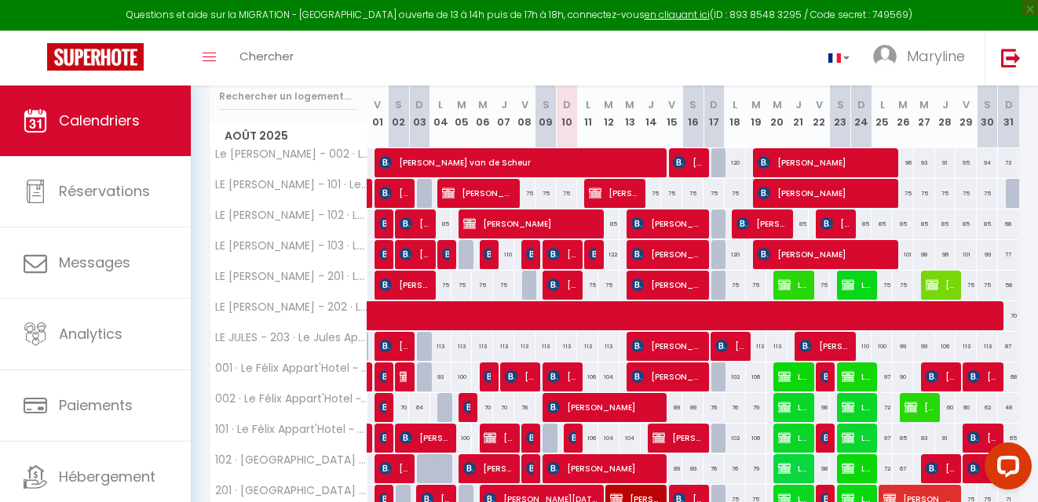
click at [779, 378] on div at bounding box center [783, 378] width 21 height 30
click at [790, 377] on img at bounding box center [784, 376] width 13 height 13
select select "KO"
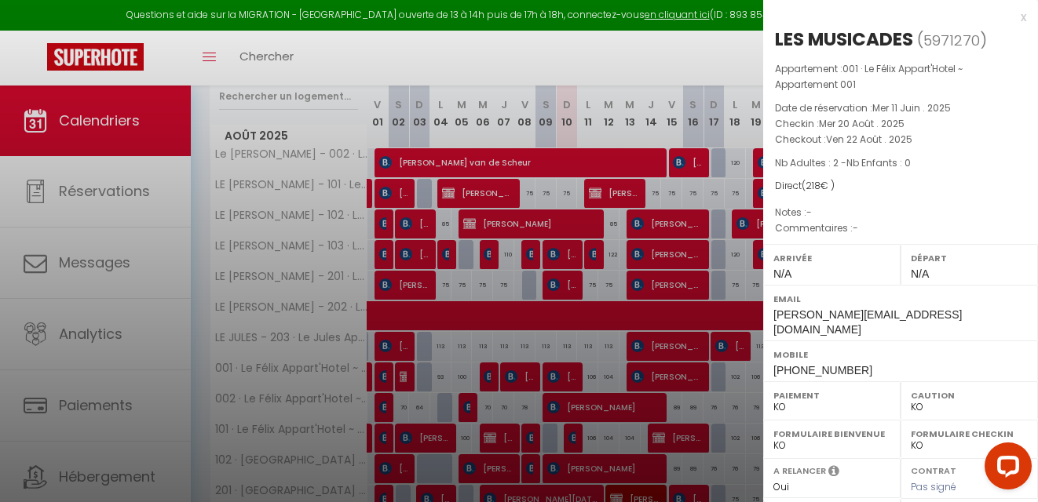
click at [1009, 16] on div "x" at bounding box center [894, 17] width 263 height 19
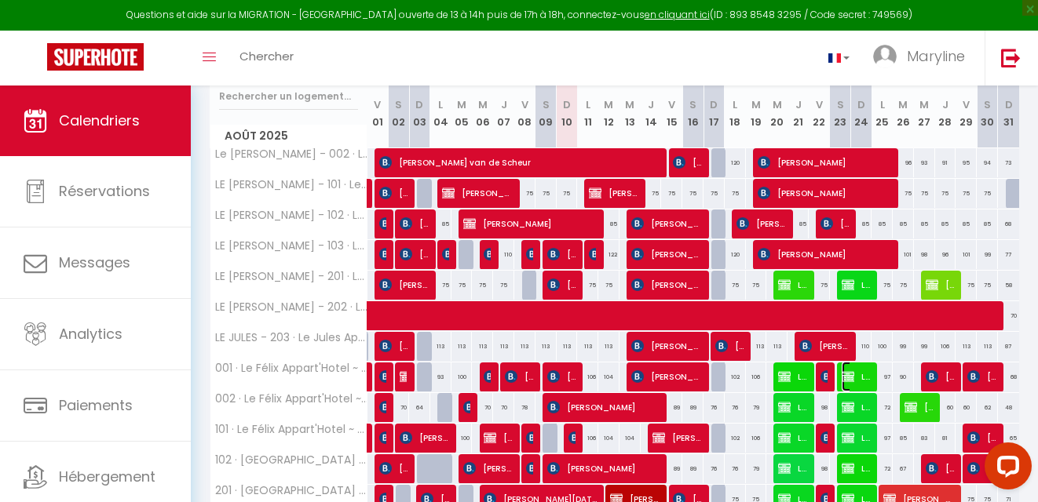
click at [864, 371] on span "LES MUSICADES" at bounding box center [855, 377] width 28 height 30
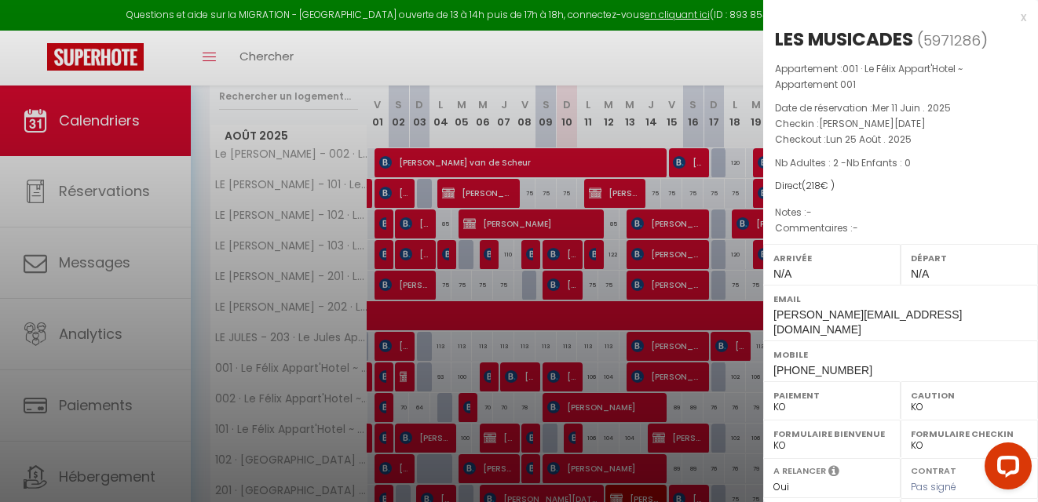
click at [1014, 19] on div "x LES MUSICADES ( 5971286 ) Appartement : 001 · Le Félix Appart'Hotel ~ Apparte…" at bounding box center [900, 381] width 275 height 762
click at [1012, 17] on div "x" at bounding box center [894, 17] width 263 height 19
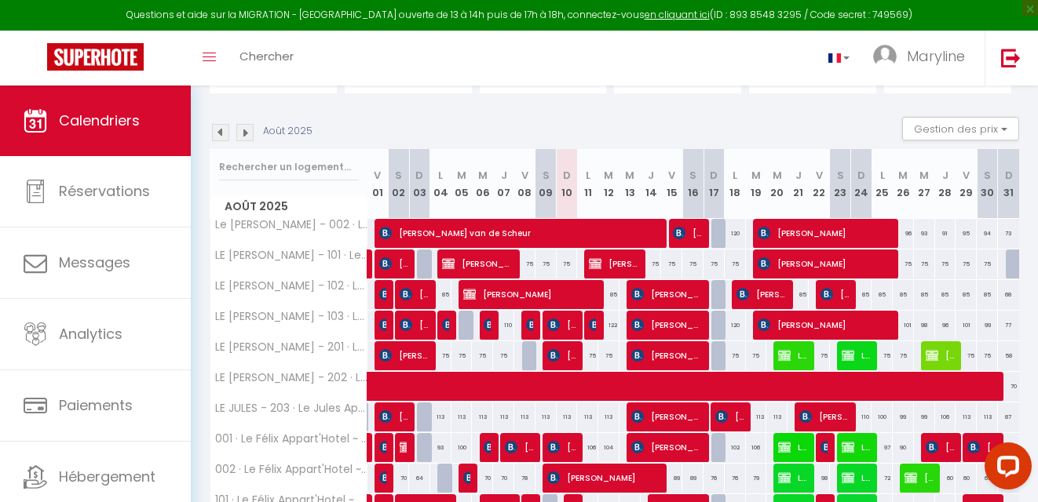
scroll to position [135, 0]
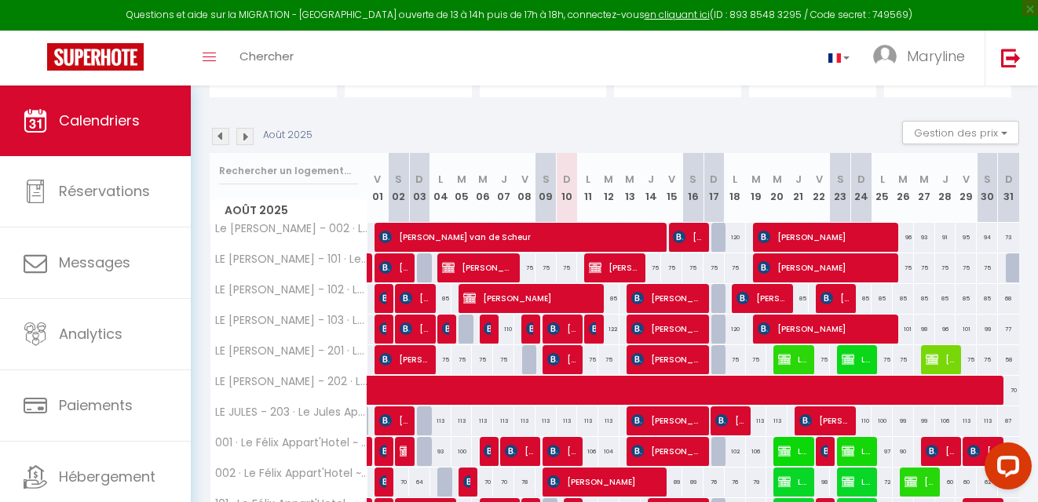
click at [218, 140] on img at bounding box center [220, 136] width 17 height 17
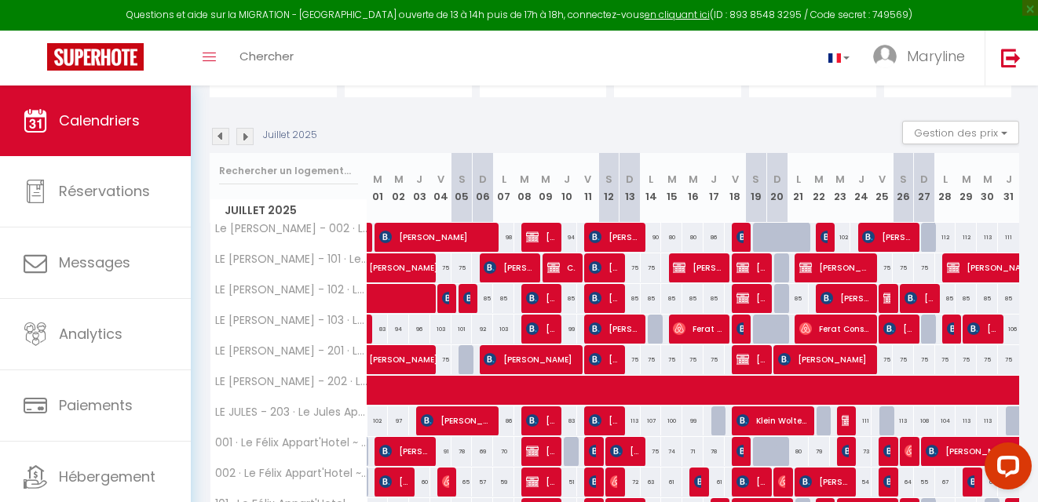
click at [218, 140] on img at bounding box center [220, 136] width 17 height 17
